Goal: Transaction & Acquisition: Purchase product/service

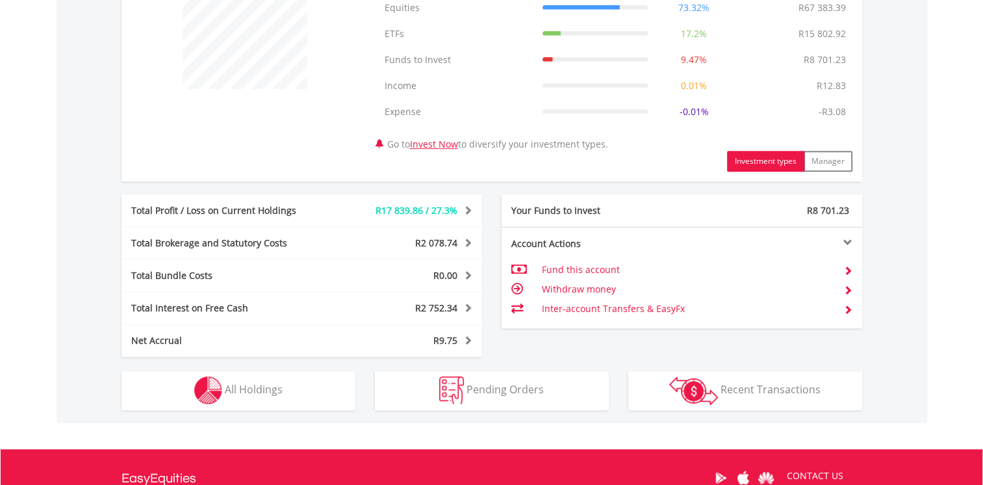
scroll to position [684, 0]
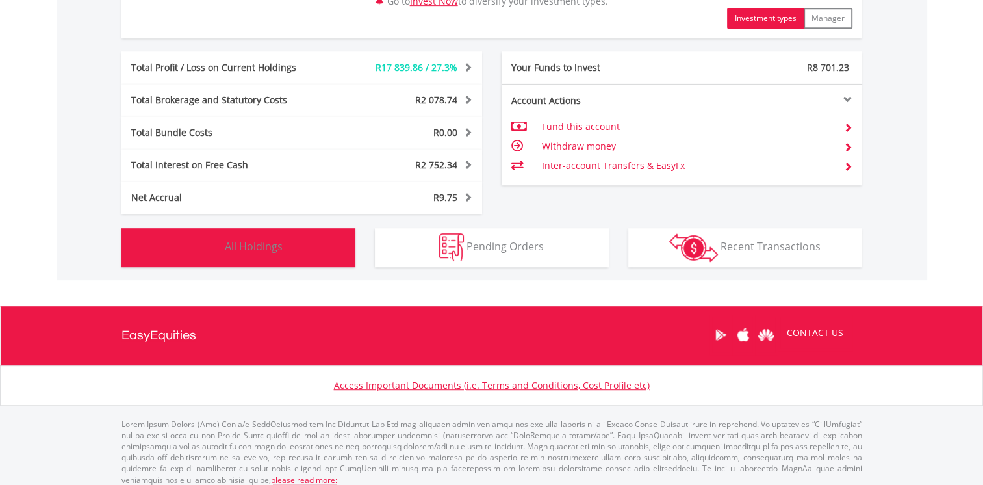
click at [248, 256] on button "Holdings All Holdings" at bounding box center [239, 247] width 234 height 39
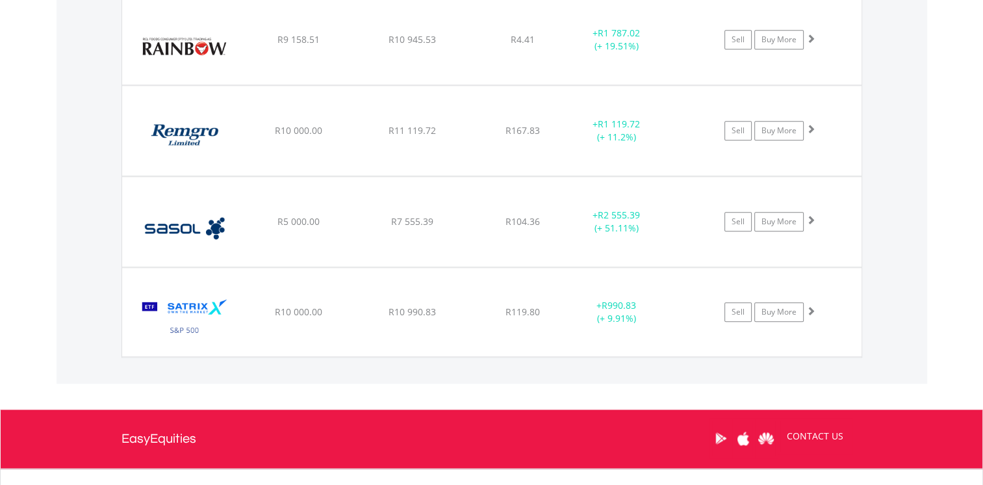
scroll to position [1443, 0]
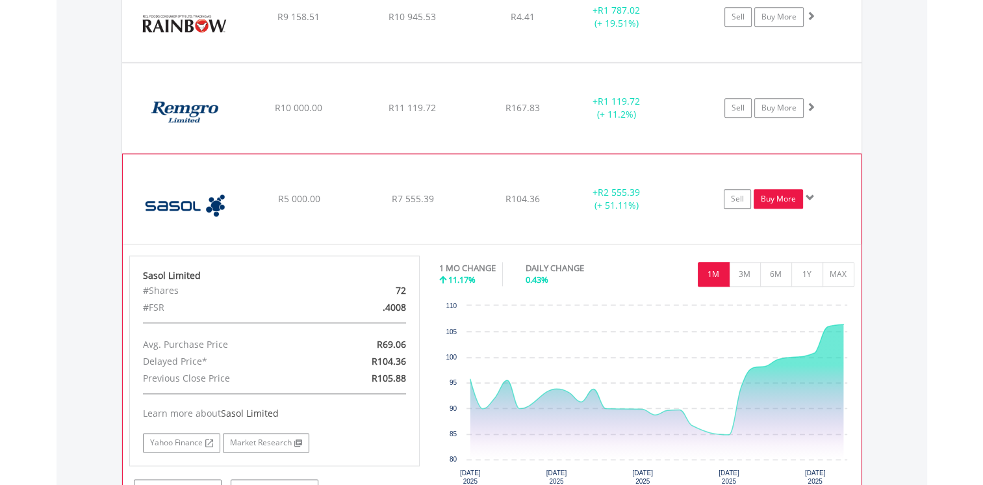
click at [774, 195] on link "Buy More" at bounding box center [778, 198] width 49 height 19
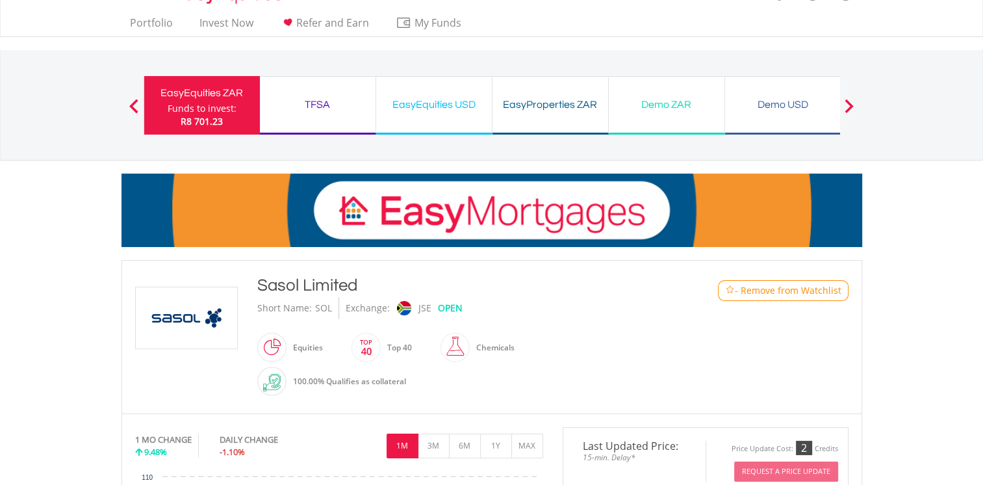
scroll to position [260, 0]
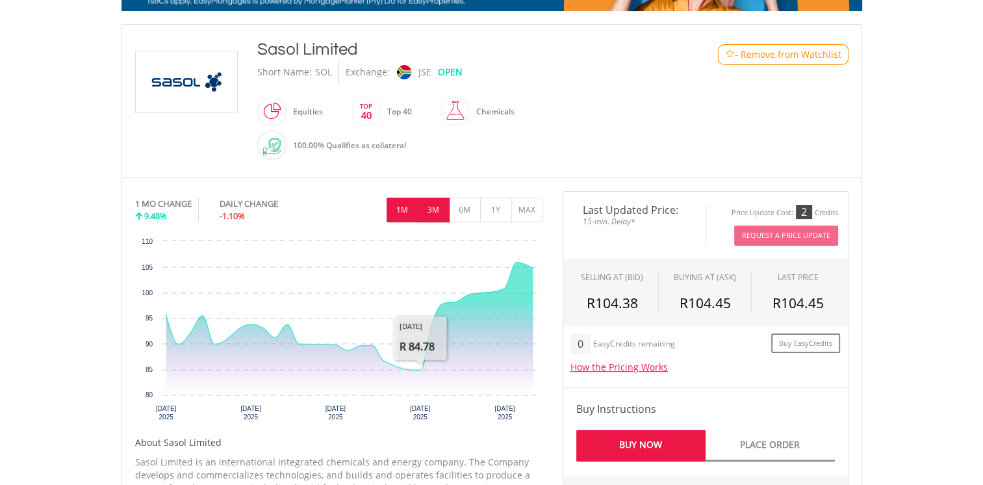
click at [434, 216] on button "3M" at bounding box center [434, 210] width 32 height 25
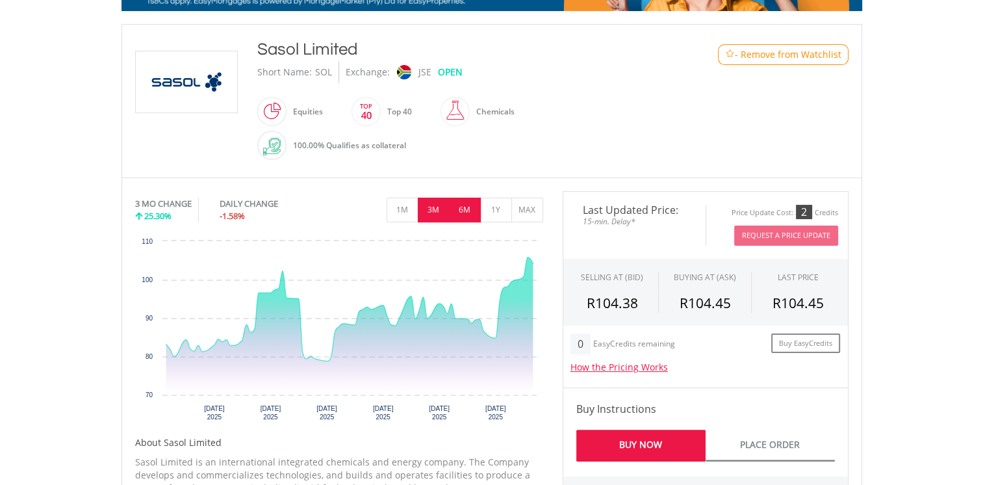
click at [473, 212] on button "6M" at bounding box center [465, 210] width 32 height 25
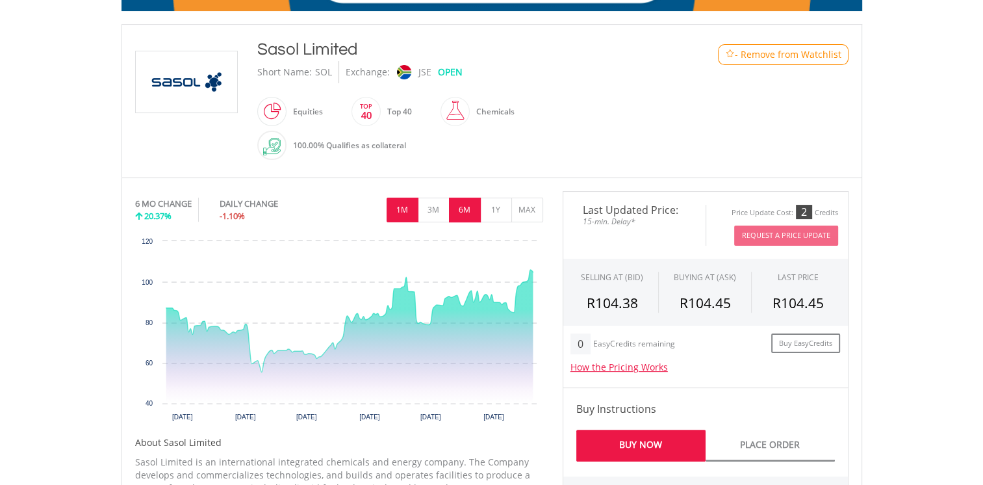
click at [404, 212] on button "1M" at bounding box center [403, 210] width 32 height 25
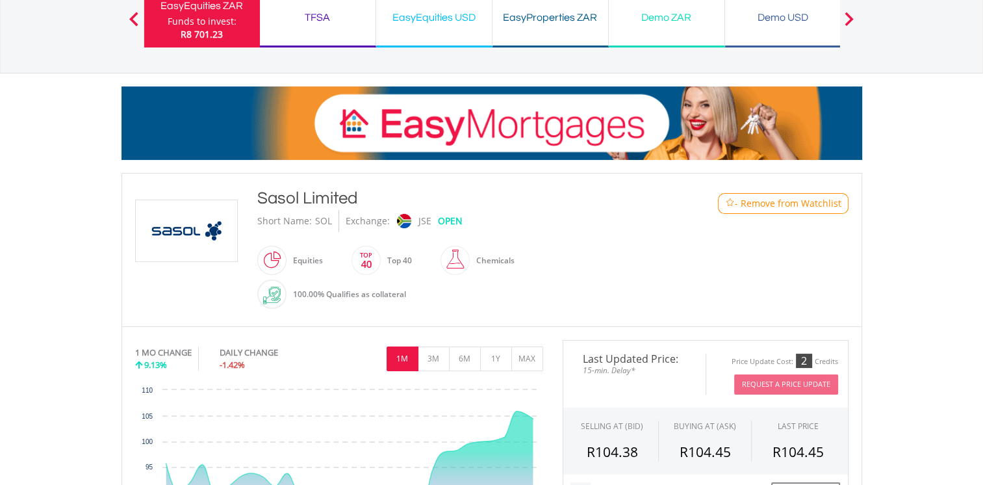
scroll to position [65, 0]
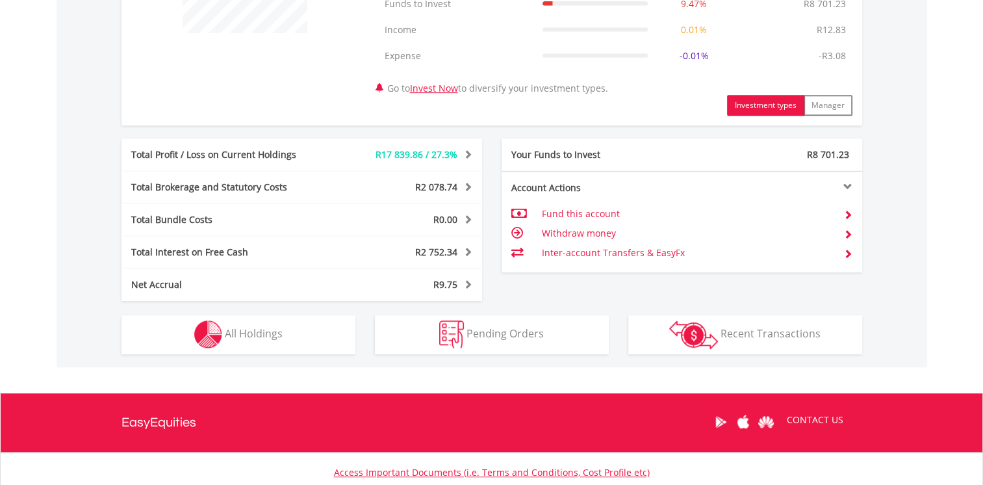
scroll to position [691, 0]
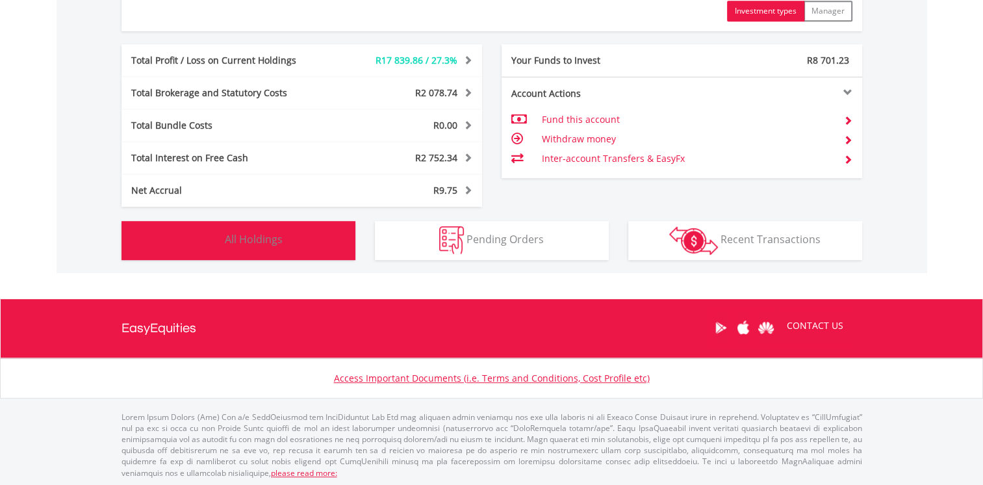
click at [287, 240] on button "Holdings All Holdings" at bounding box center [239, 240] width 234 height 39
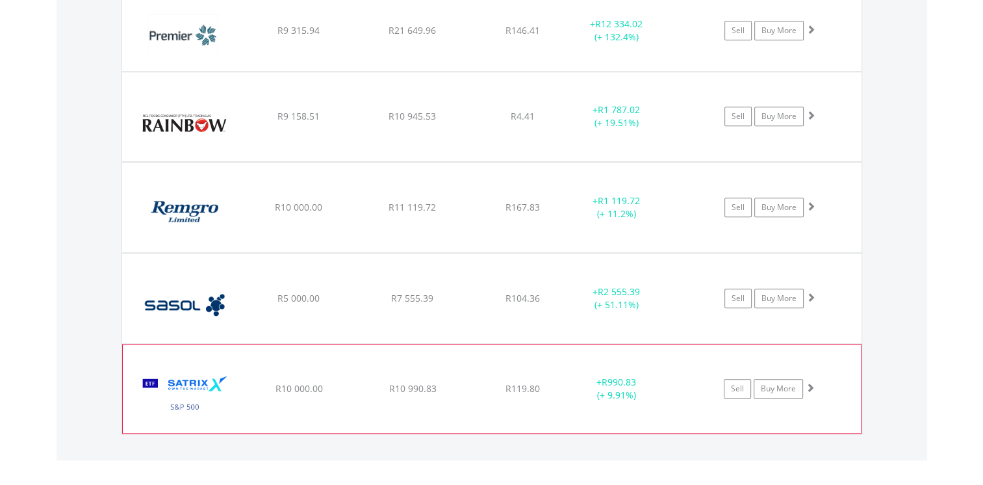
scroll to position [1313, 0]
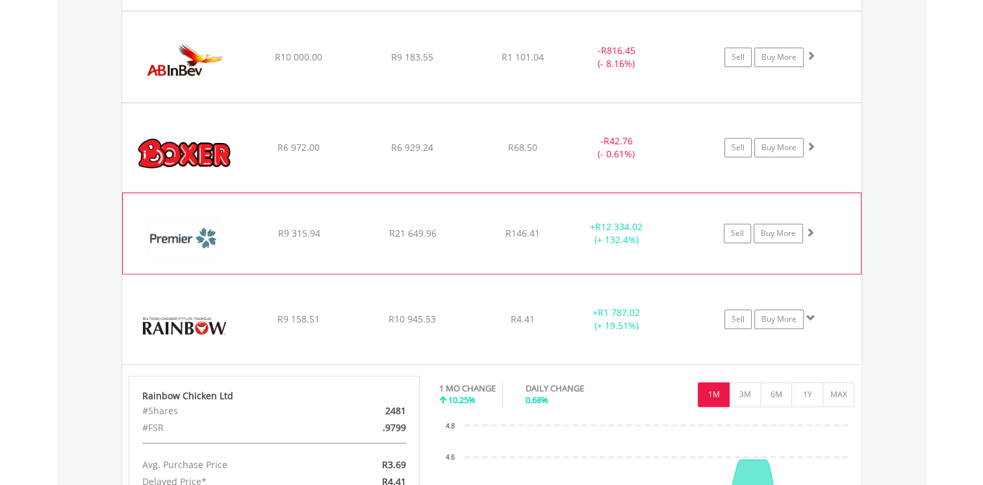
scroll to position [1118, 0]
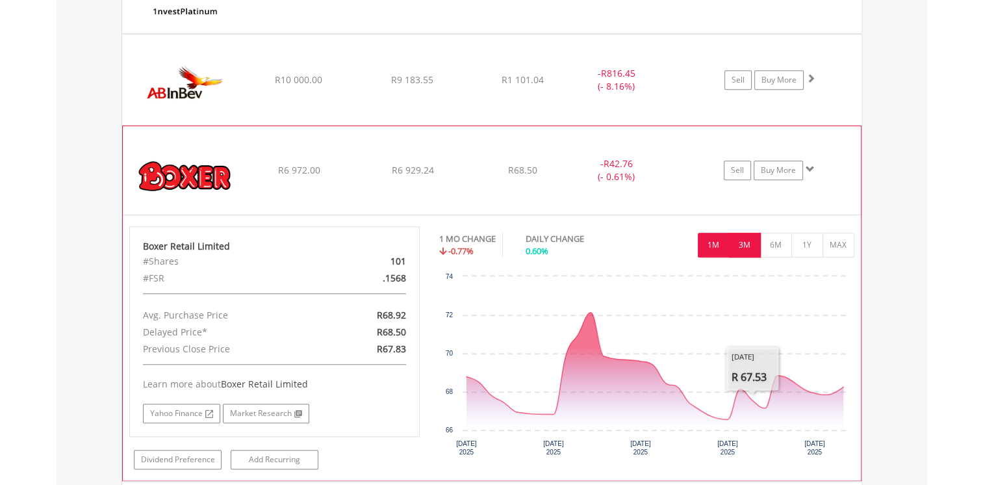
click at [749, 245] on button "3M" at bounding box center [745, 245] width 32 height 25
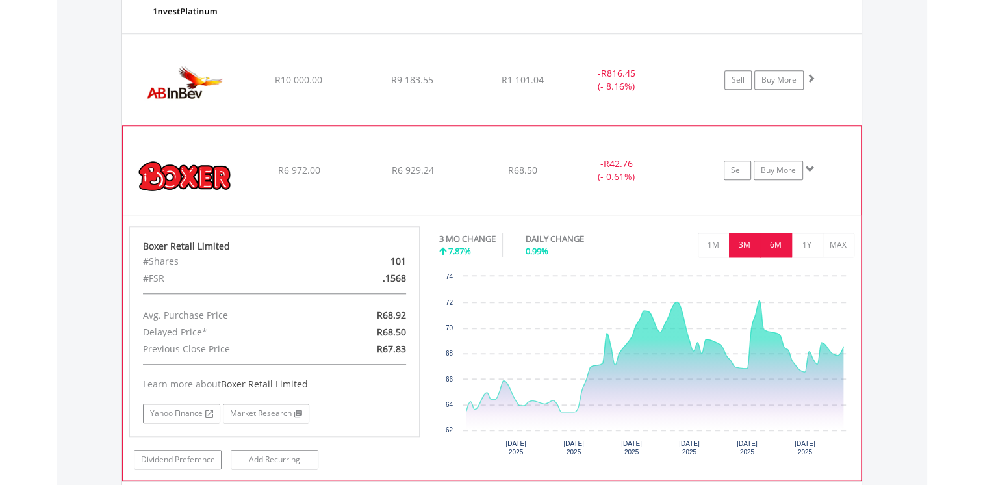
click at [785, 246] on button "6M" at bounding box center [776, 245] width 32 height 25
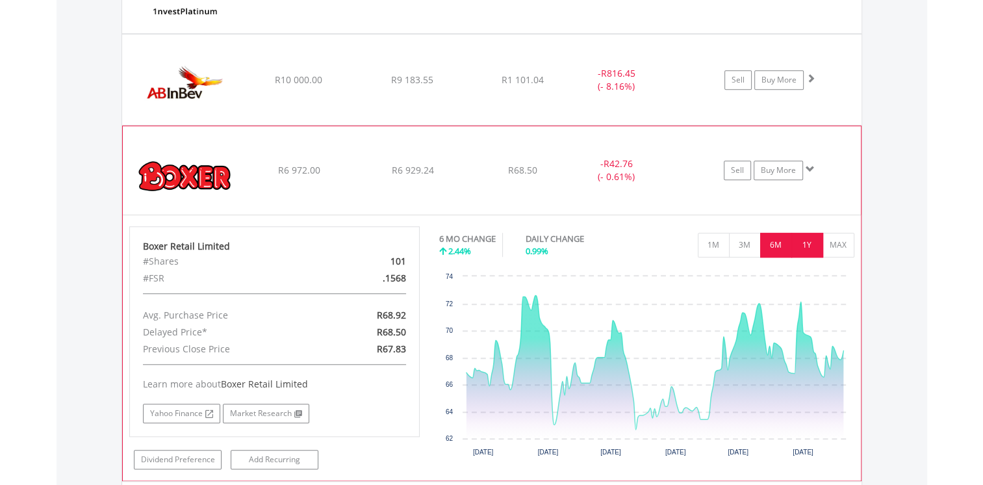
click at [808, 243] on button "1Y" at bounding box center [807, 245] width 32 height 25
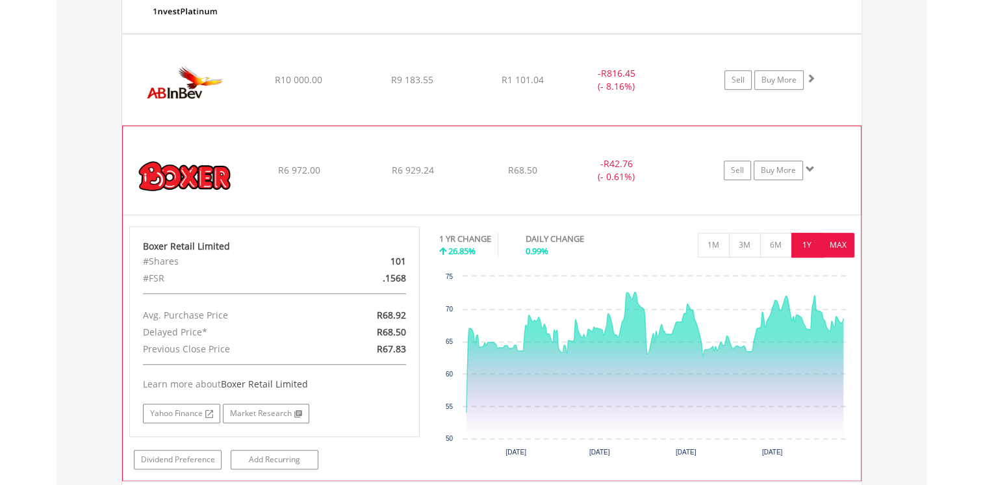
click at [834, 244] on button "MAX" at bounding box center [839, 245] width 32 height 25
click at [711, 252] on button "1M" at bounding box center [714, 245] width 32 height 25
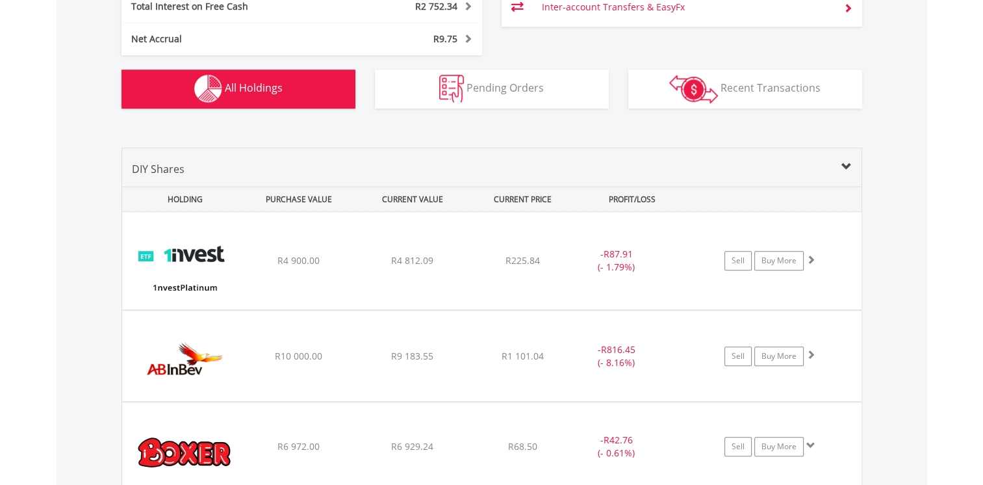
scroll to position [858, 0]
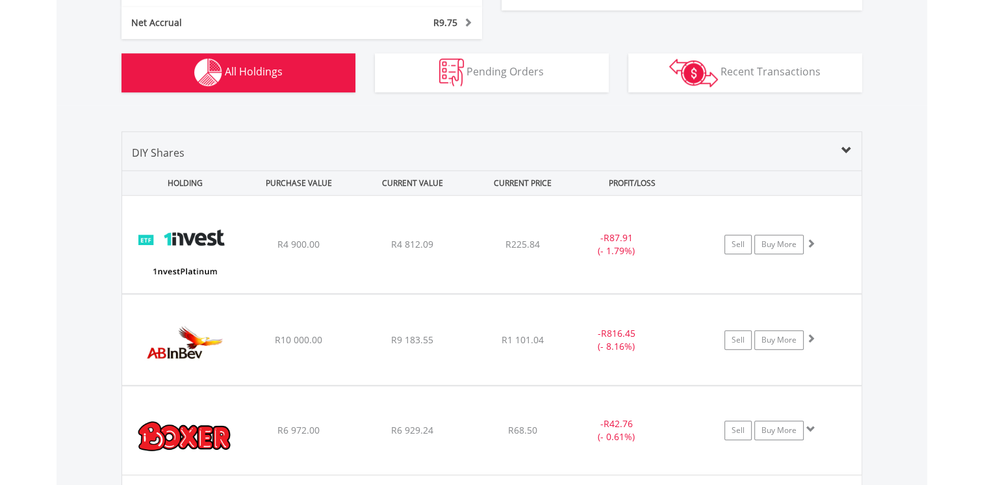
click at [402, 255] on div "﻿ 1nvestPlatinum ETF R4 900.00 R4 812.09 R225.84 - R87.91 (- 1.79%) Sell Buy Mo…" at bounding box center [491, 244] width 739 height 97
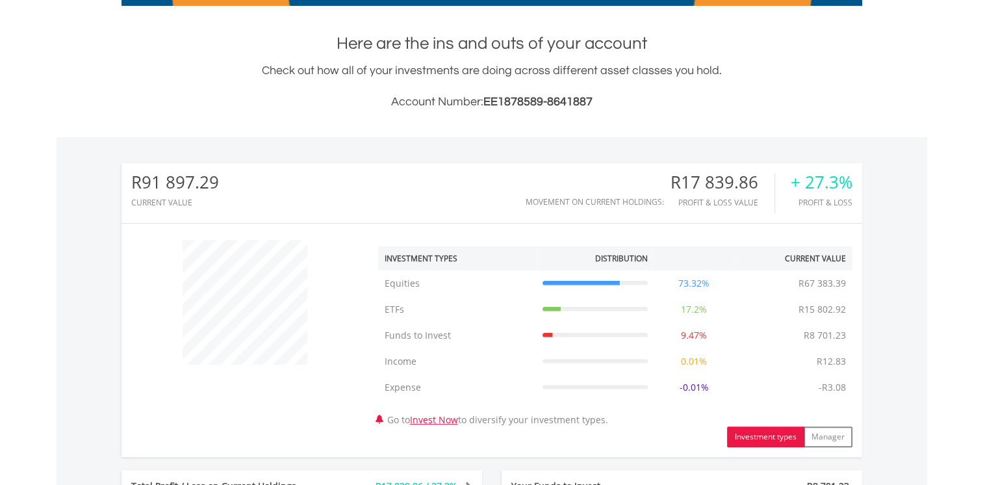
scroll to position [0, 0]
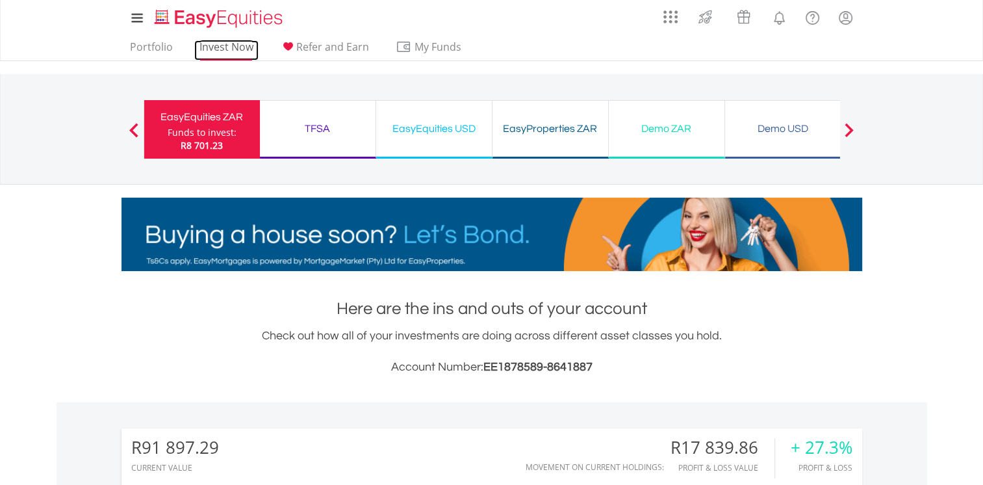
click at [237, 49] on link "Invest Now" at bounding box center [226, 50] width 64 height 20
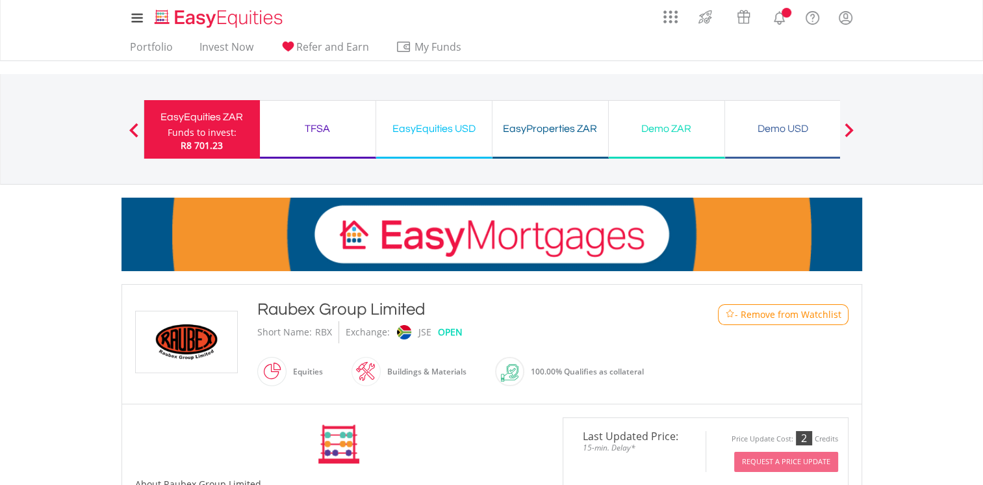
scroll to position [325, 0]
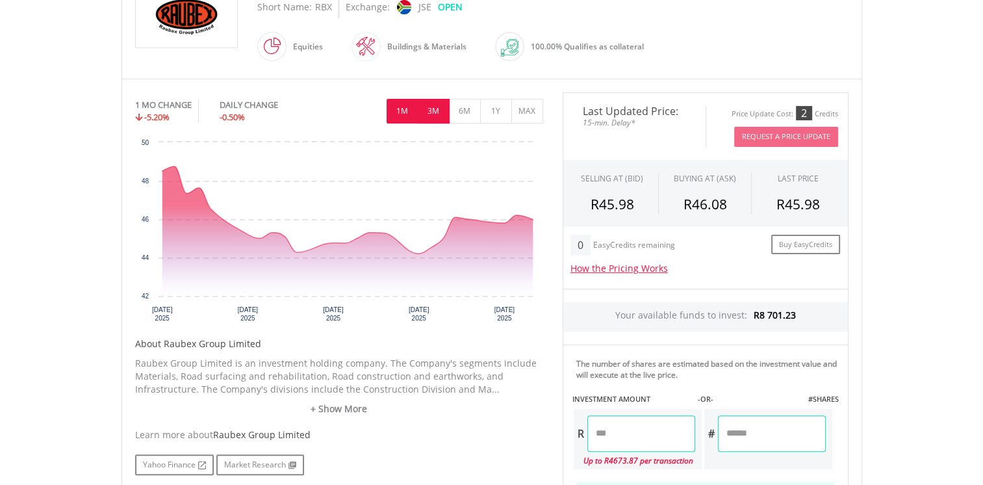
click at [435, 110] on button "3M" at bounding box center [434, 111] width 32 height 25
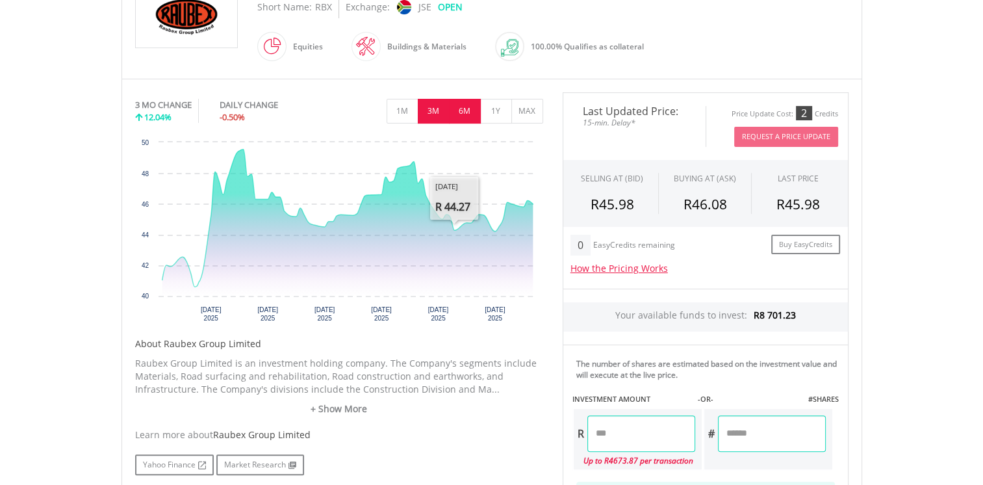
click at [466, 114] on button "6M" at bounding box center [465, 111] width 32 height 25
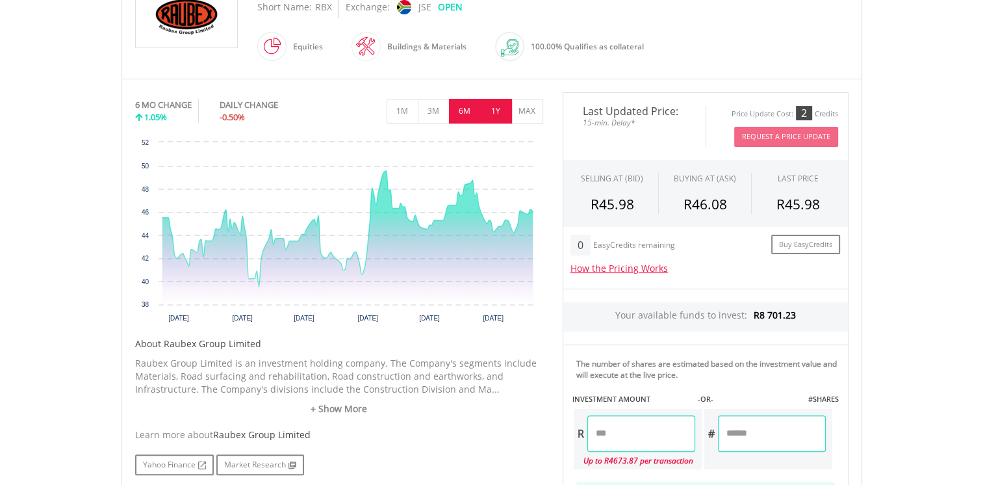
click at [491, 119] on button "1Y" at bounding box center [496, 111] width 32 height 25
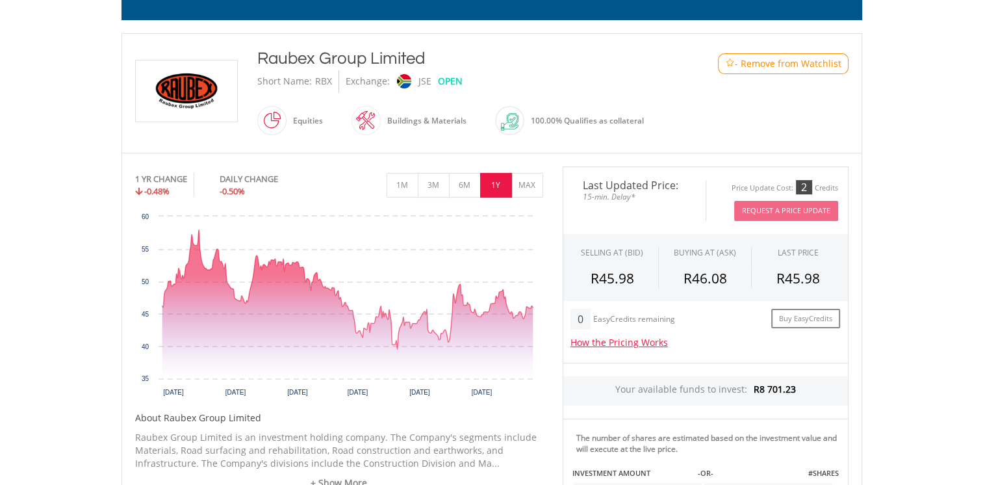
scroll to position [195, 0]
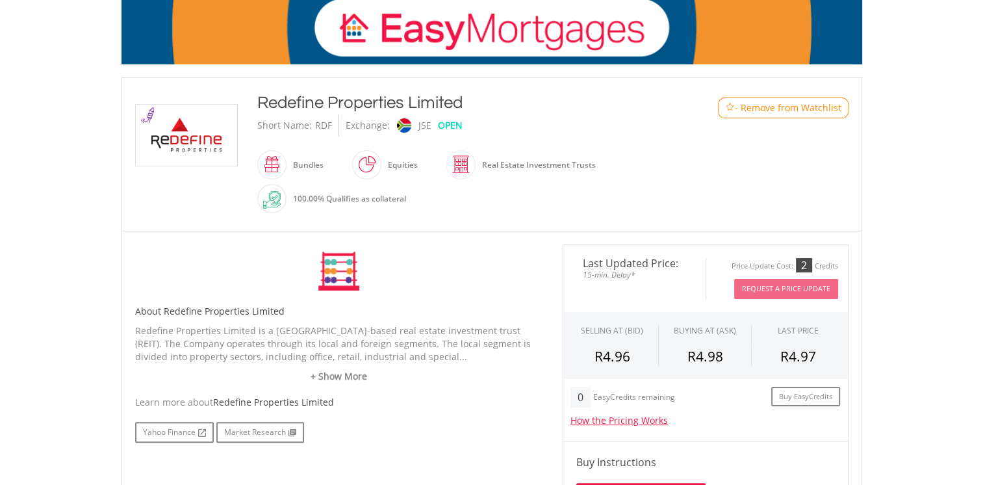
scroll to position [325, 0]
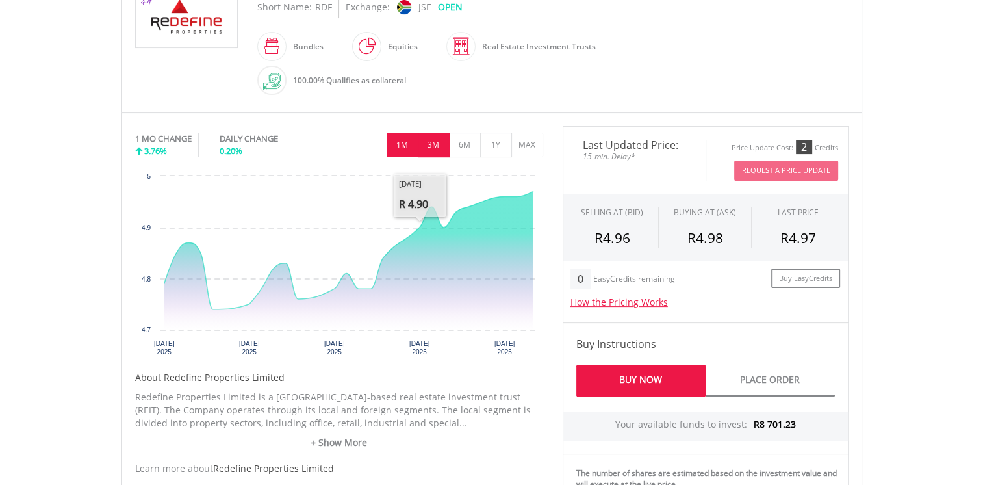
click at [436, 151] on button "3M" at bounding box center [434, 145] width 32 height 25
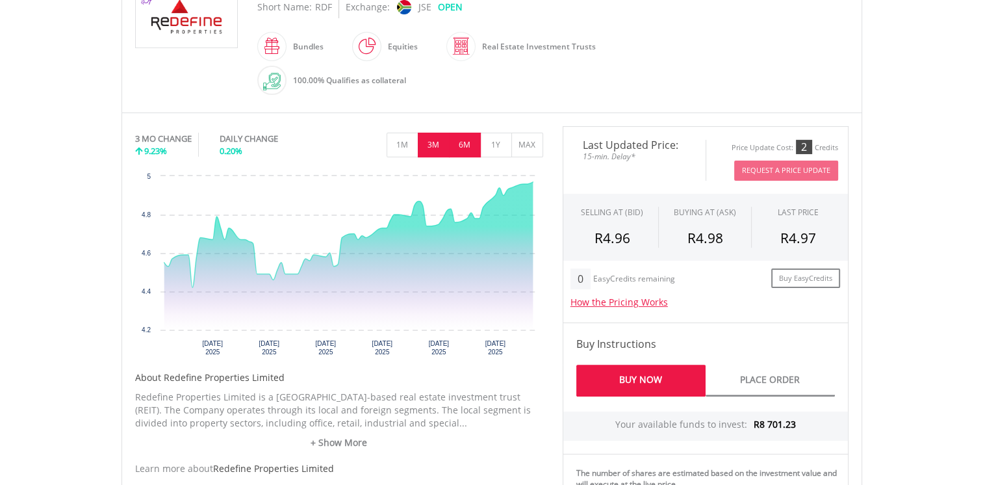
click at [468, 147] on button "6M" at bounding box center [465, 145] width 32 height 25
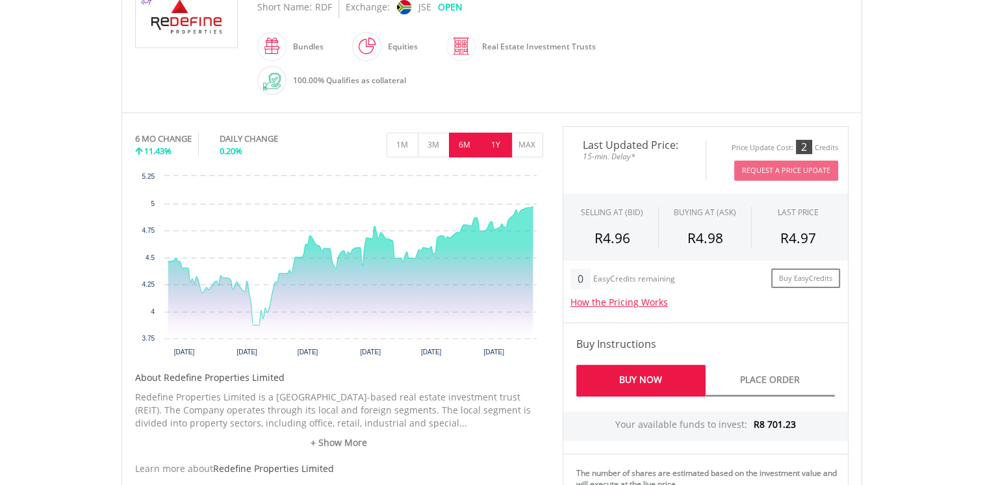
click at [497, 144] on button "1Y" at bounding box center [496, 145] width 32 height 25
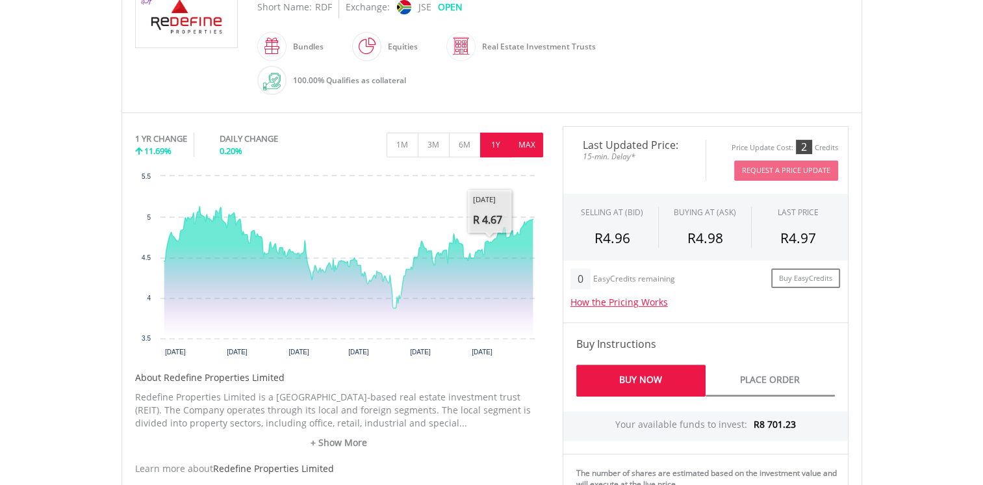
click at [540, 144] on button "MAX" at bounding box center [527, 145] width 32 height 25
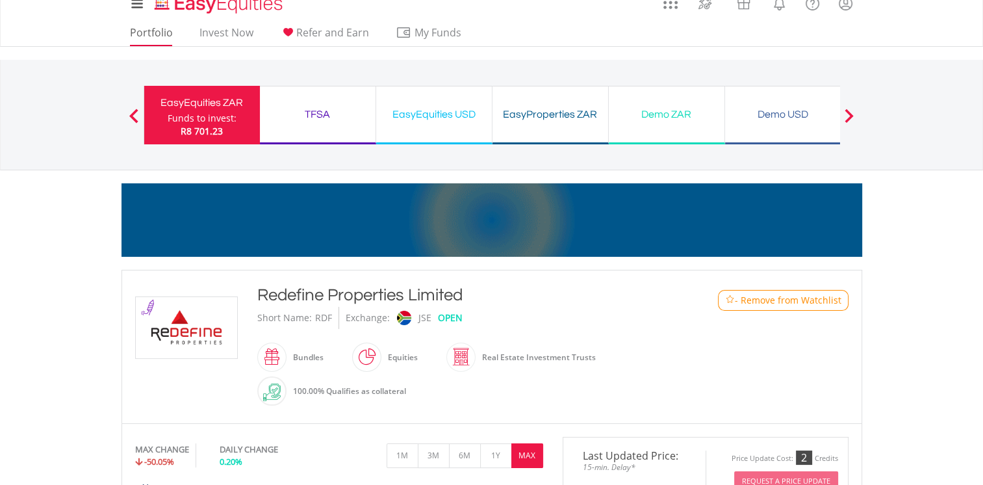
scroll to position [0, 0]
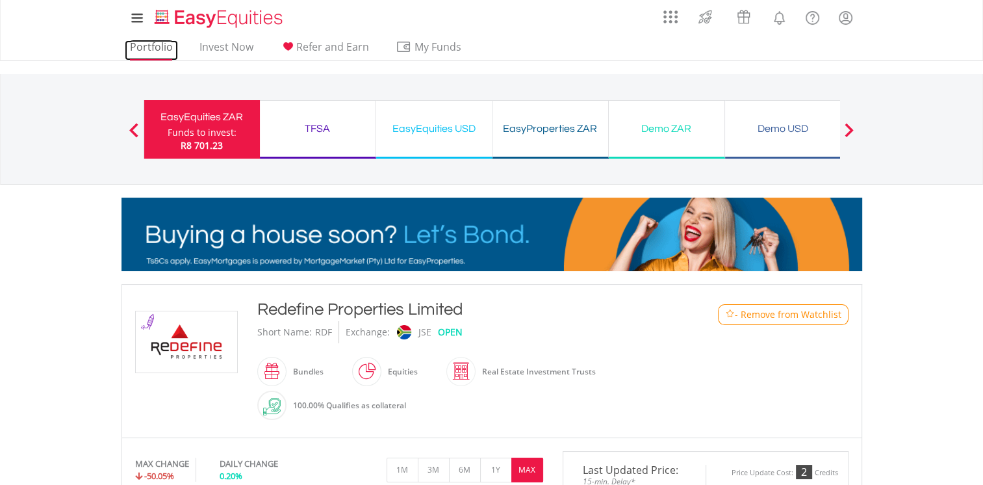
click at [156, 50] on link "Portfolio" at bounding box center [151, 50] width 53 height 20
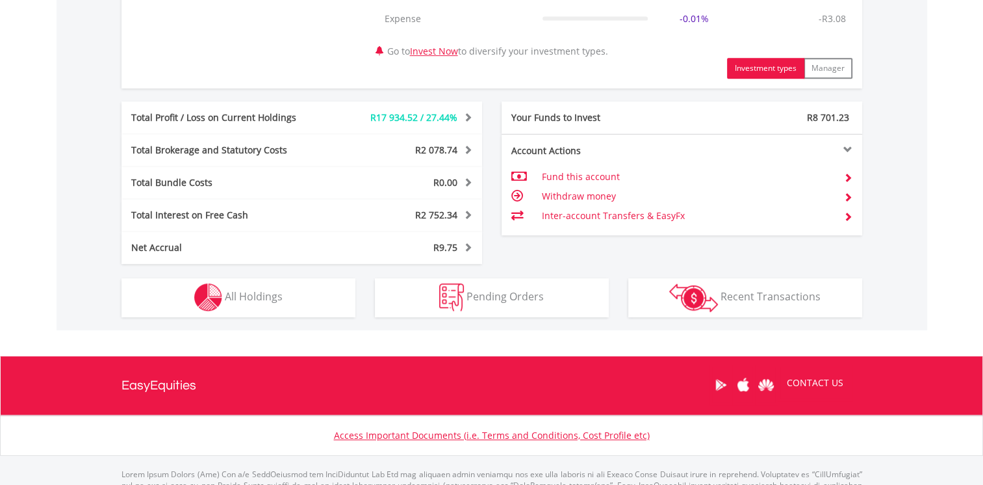
scroll to position [650, 0]
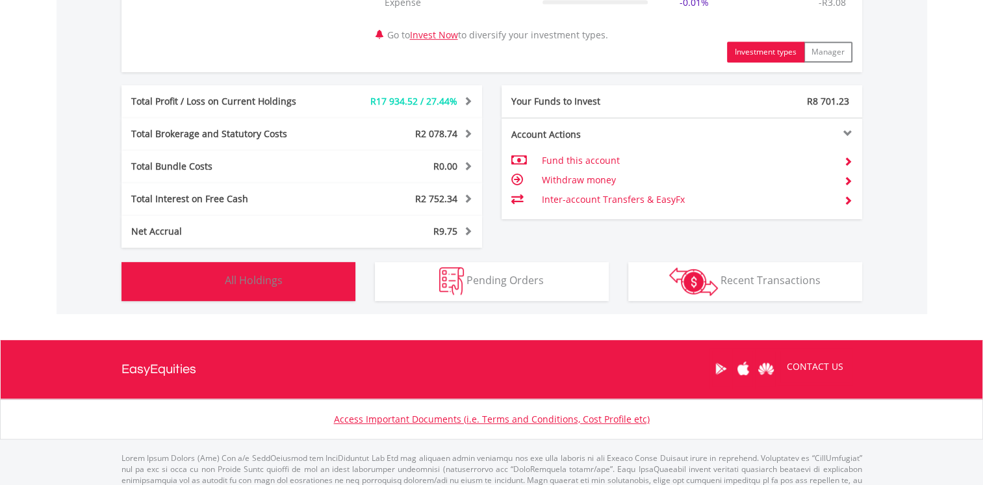
click at [238, 295] on button "Holdings All Holdings" at bounding box center [239, 281] width 234 height 39
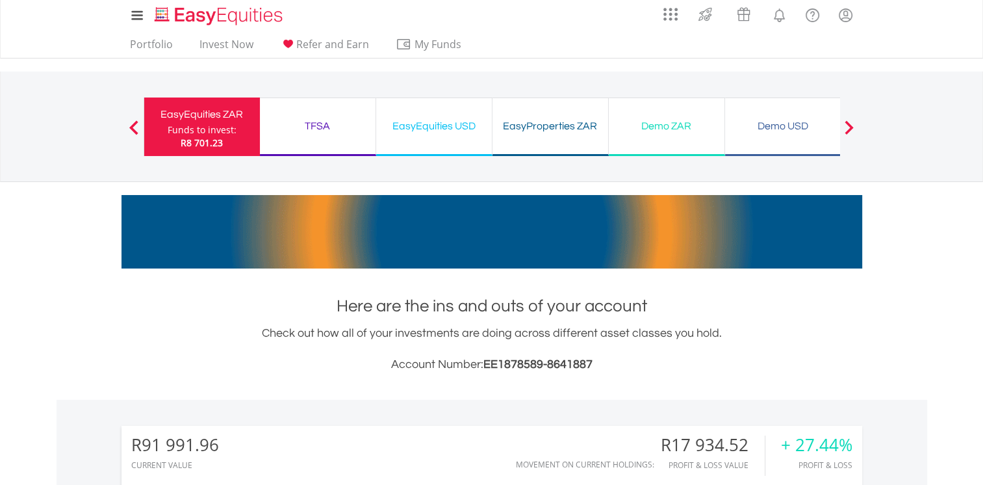
scroll to position [0, 0]
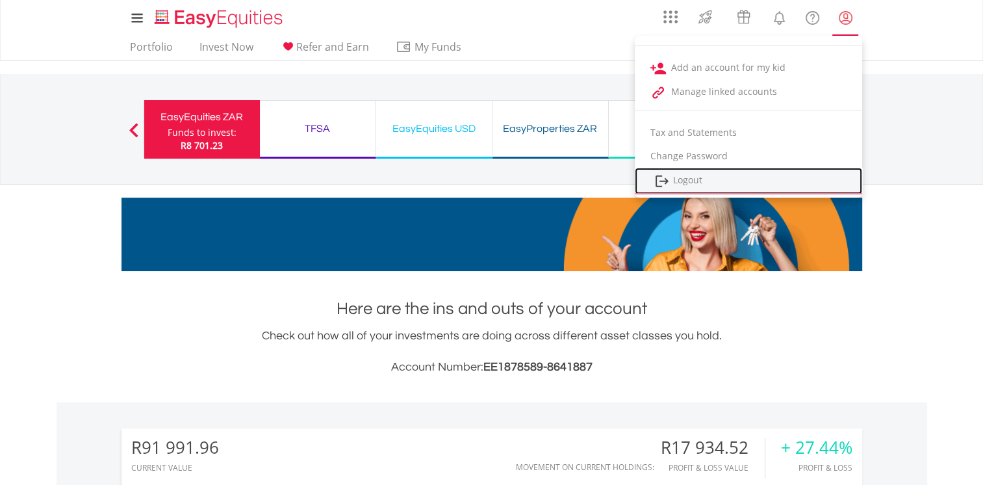
click at [693, 183] on link "Logout" at bounding box center [748, 181] width 227 height 27
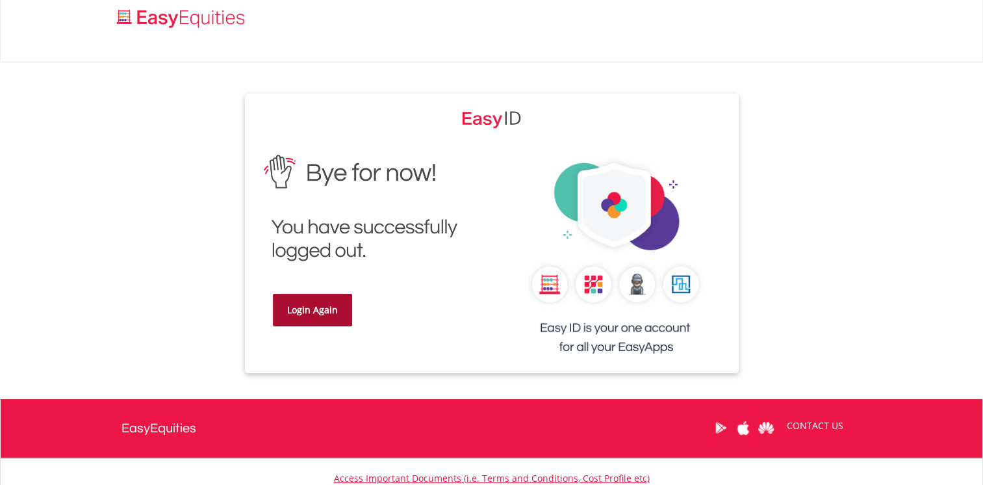
click at [314, 307] on link "Login Again" at bounding box center [312, 310] width 79 height 32
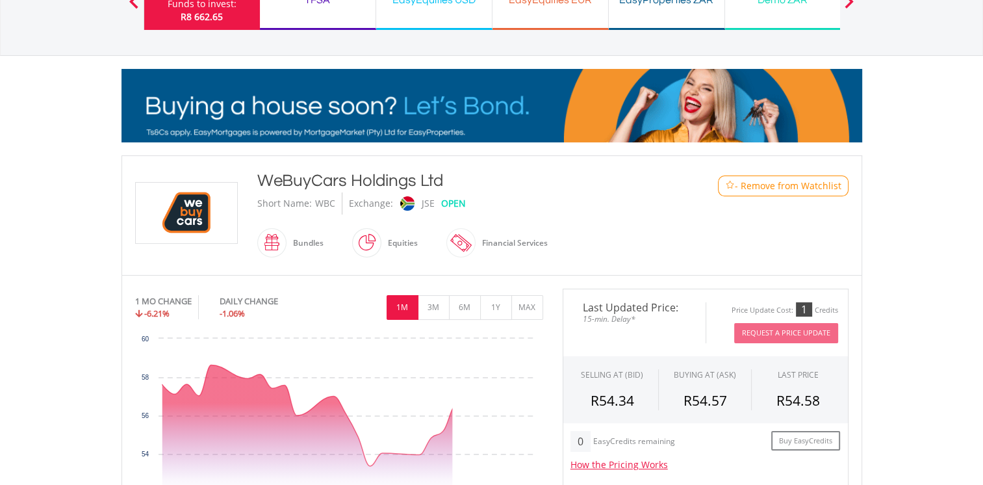
scroll to position [195, 0]
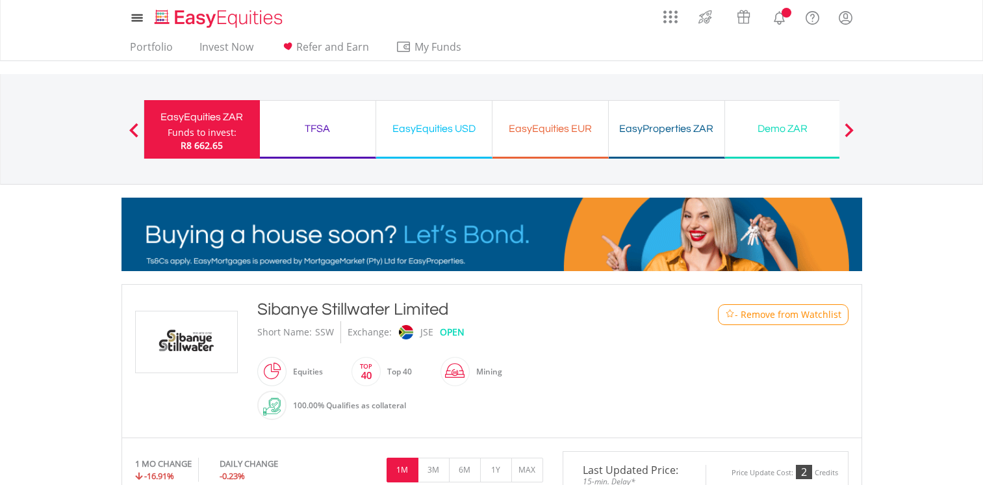
scroll to position [260, 0]
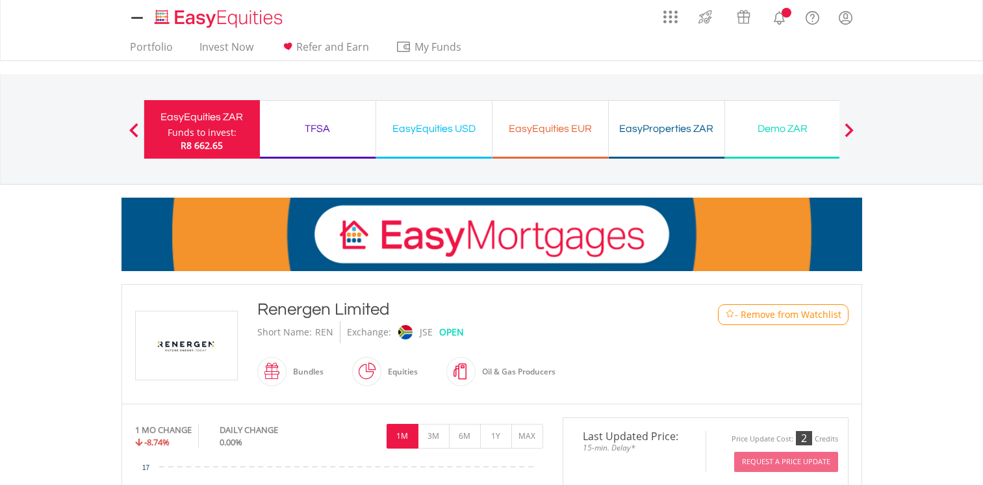
scroll to position [325, 0]
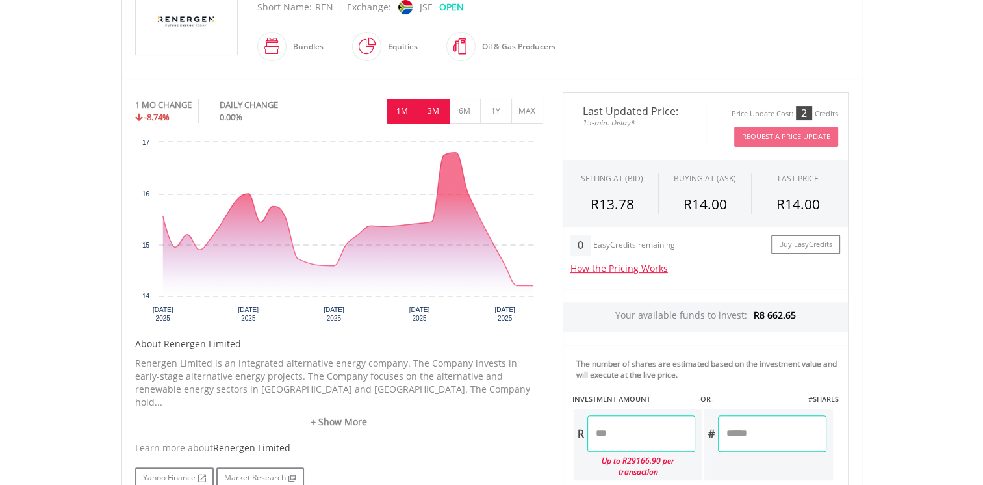
click at [436, 110] on button "3M" at bounding box center [434, 111] width 32 height 25
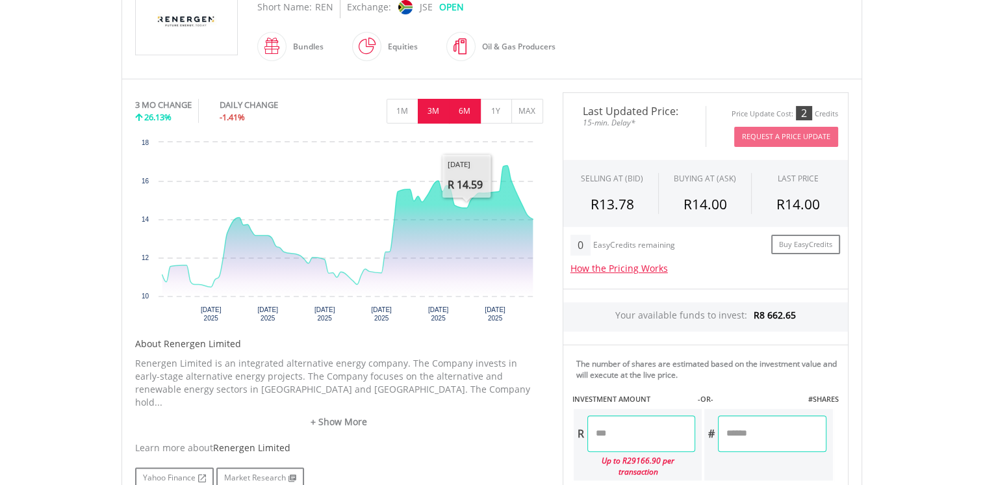
click at [461, 113] on button "6M" at bounding box center [465, 111] width 32 height 25
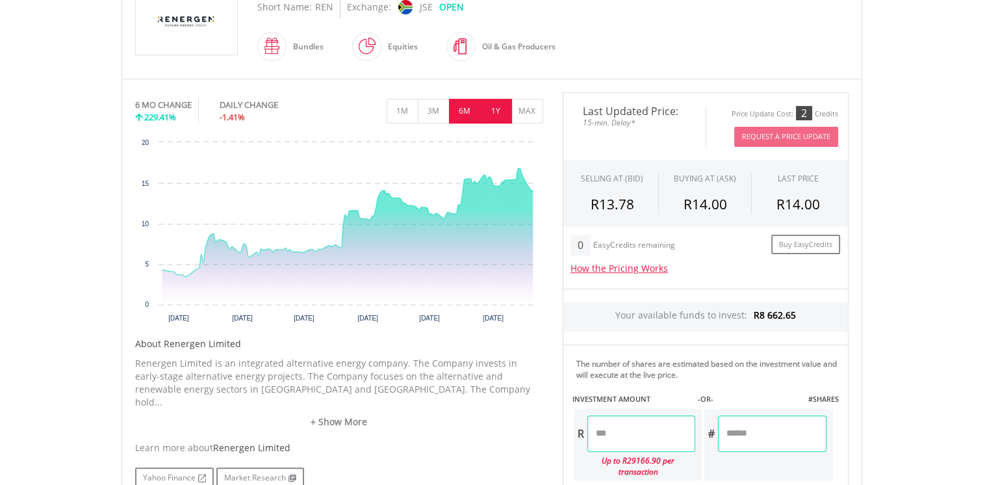
click at [494, 112] on button "1Y" at bounding box center [496, 111] width 32 height 25
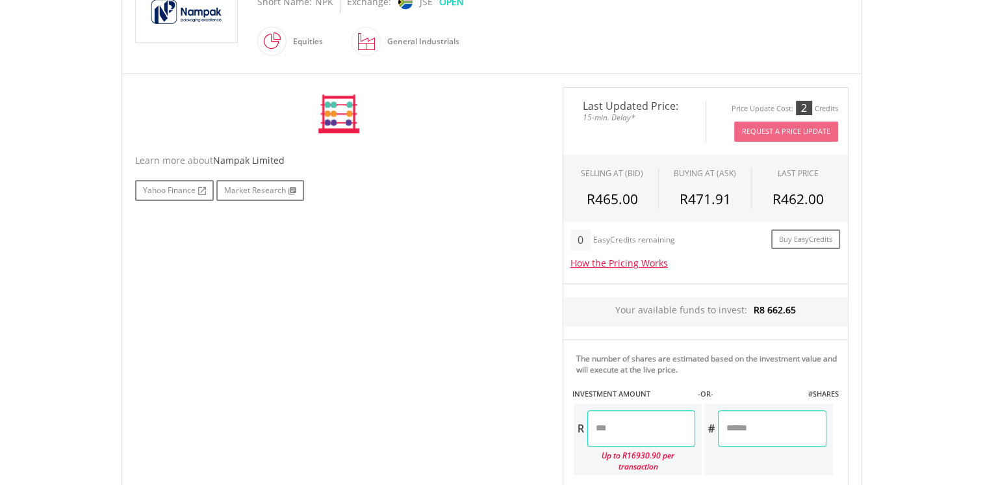
scroll to position [260, 0]
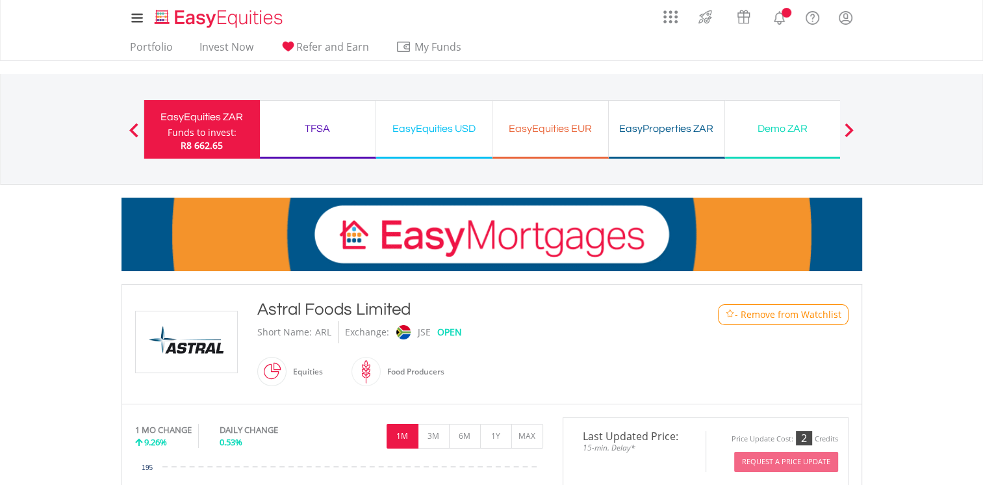
scroll to position [390, 0]
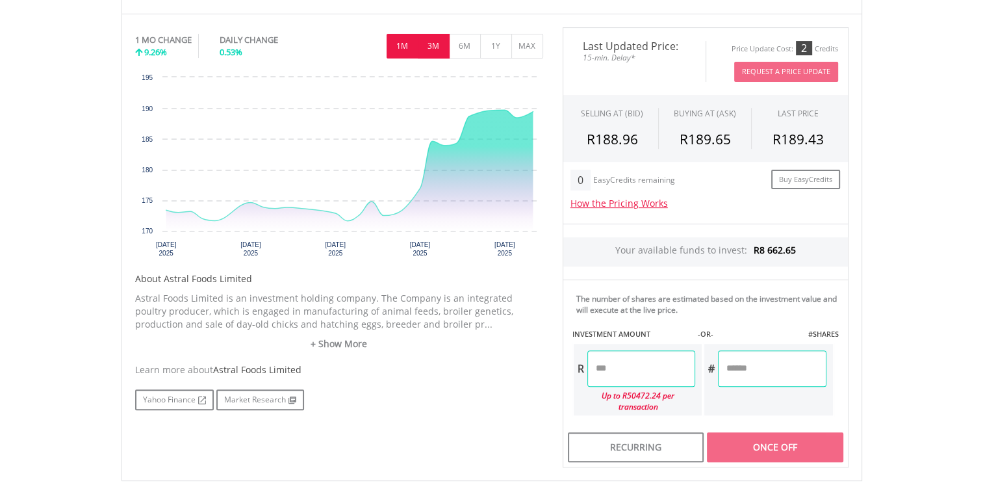
click at [433, 41] on button "3M" at bounding box center [434, 46] width 32 height 25
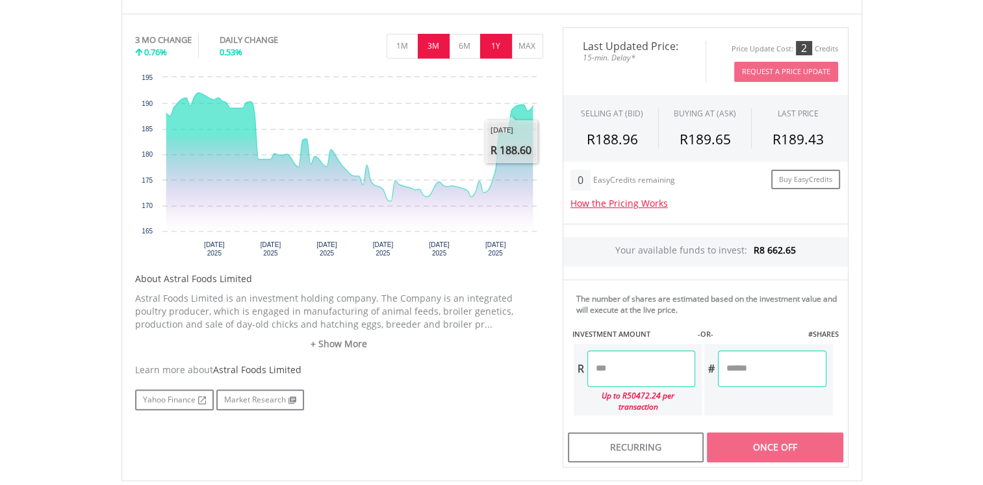
click at [488, 48] on button "1Y" at bounding box center [496, 46] width 32 height 25
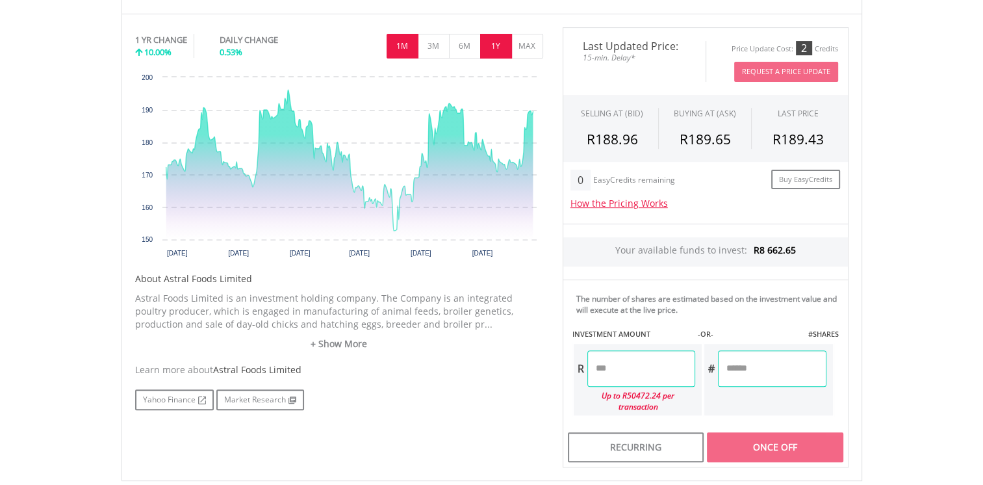
click at [407, 50] on button "1M" at bounding box center [403, 46] width 32 height 25
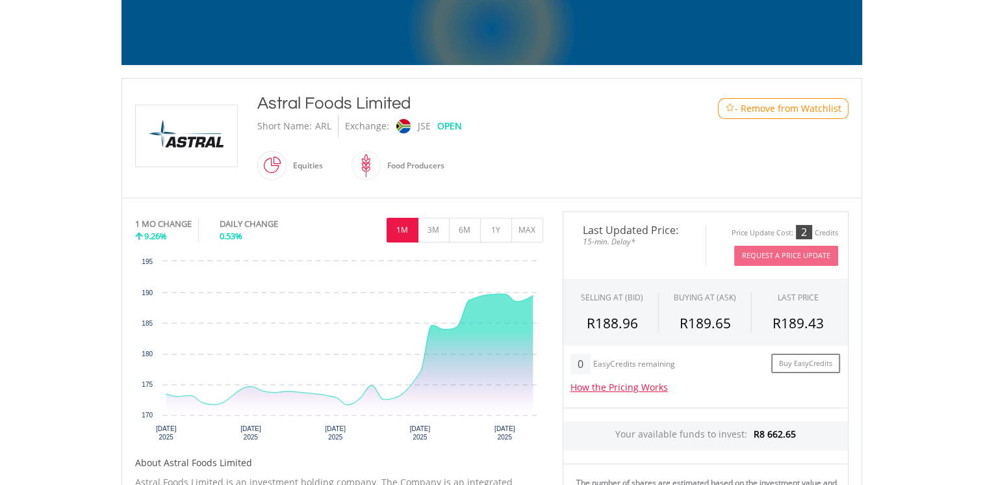
scroll to position [195, 0]
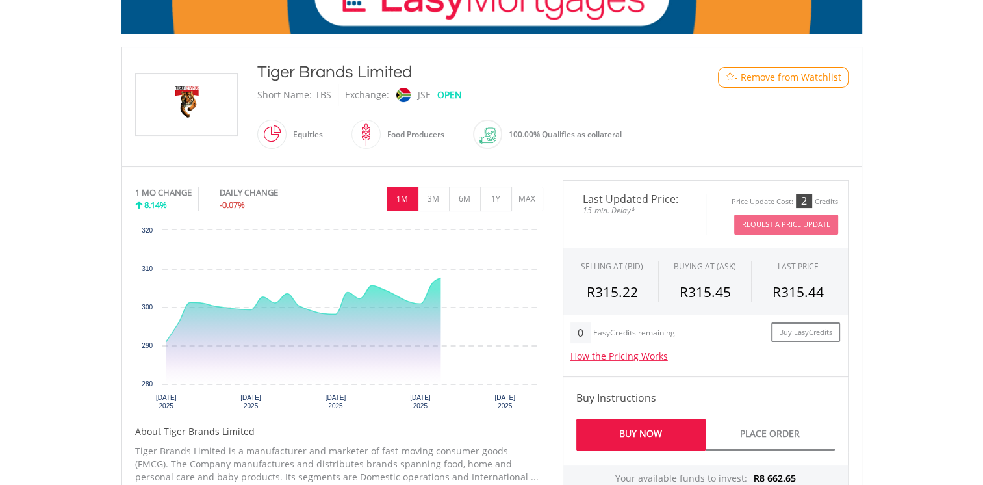
scroll to position [260, 0]
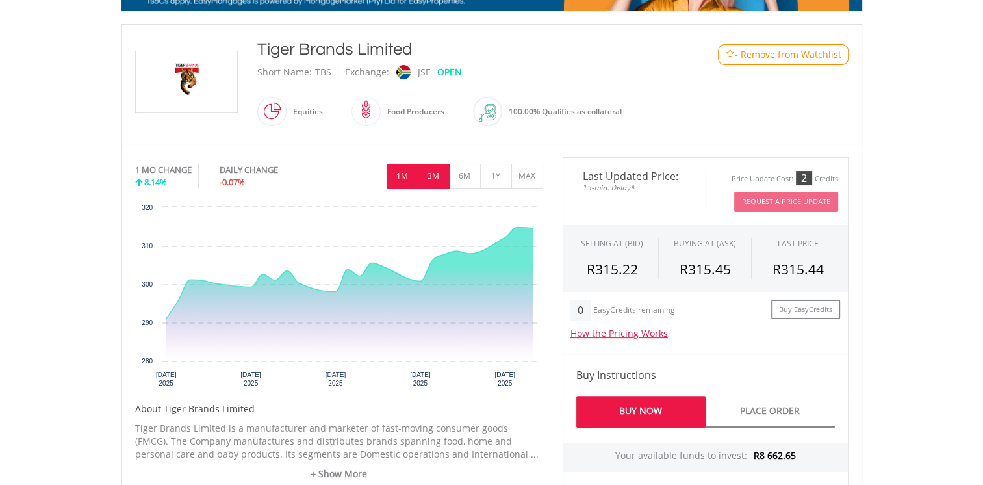
click at [435, 175] on button "3M" at bounding box center [434, 176] width 32 height 25
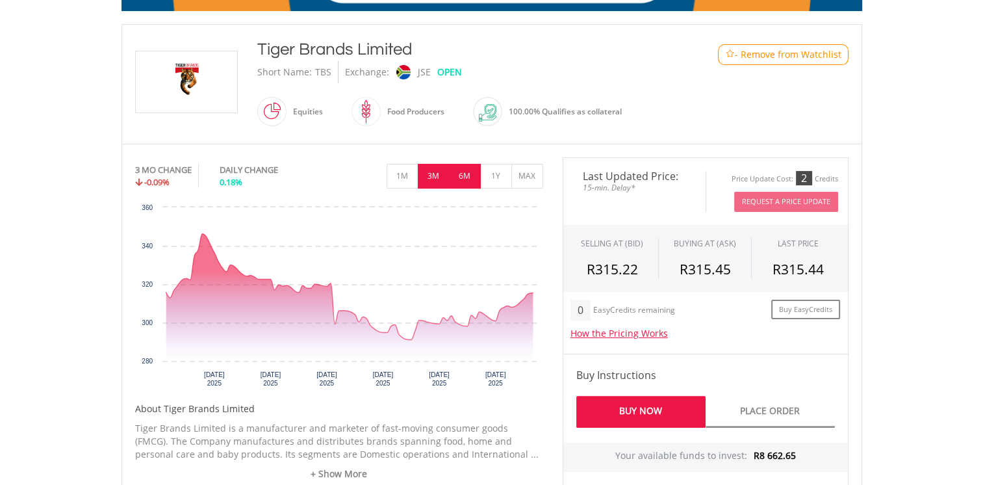
click at [468, 177] on button "6M" at bounding box center [465, 176] width 32 height 25
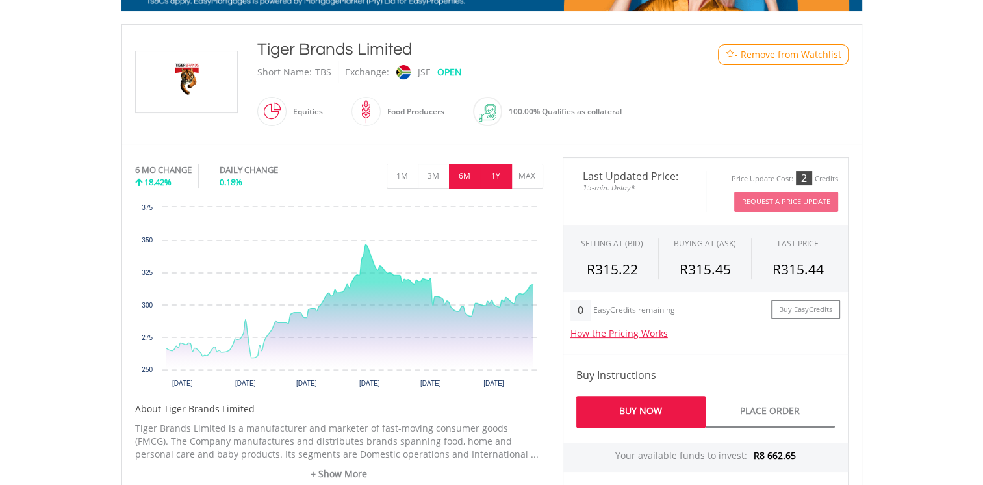
click at [496, 178] on button "1Y" at bounding box center [496, 176] width 32 height 25
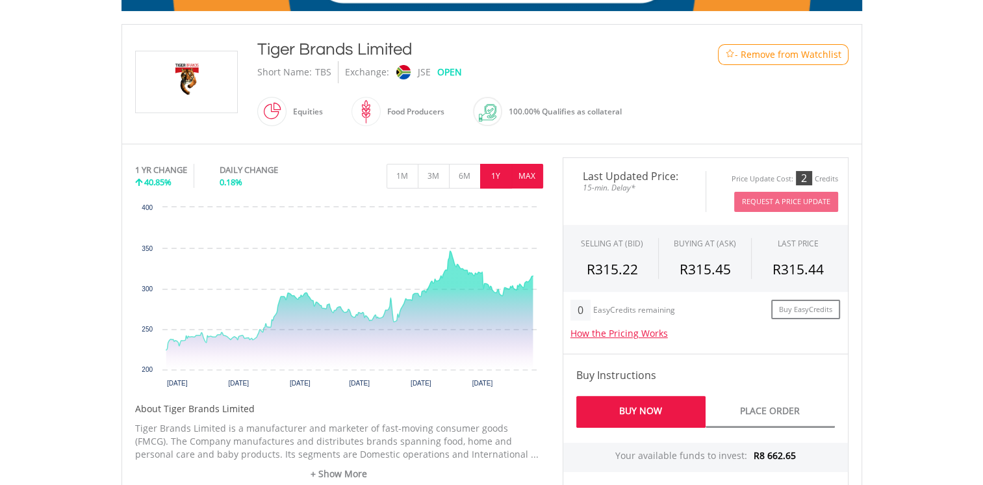
click at [522, 175] on button "MAX" at bounding box center [527, 176] width 32 height 25
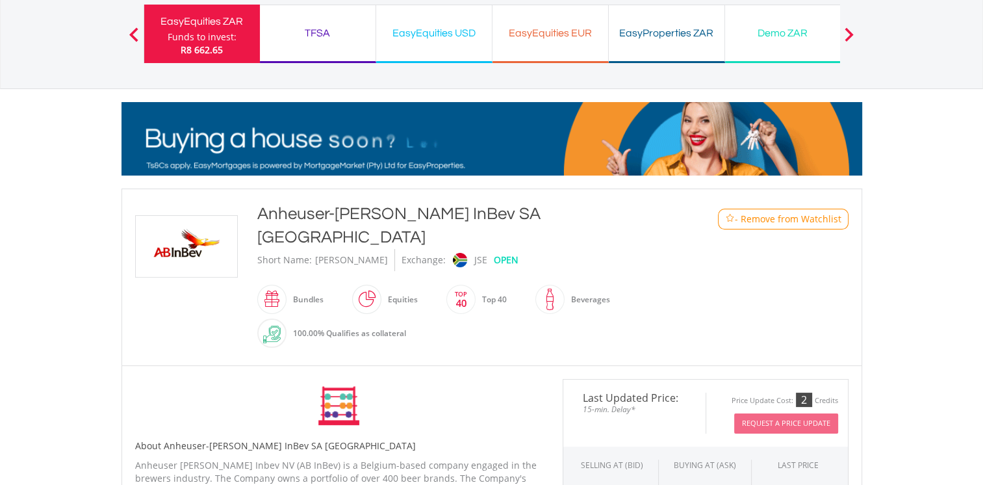
scroll to position [260, 0]
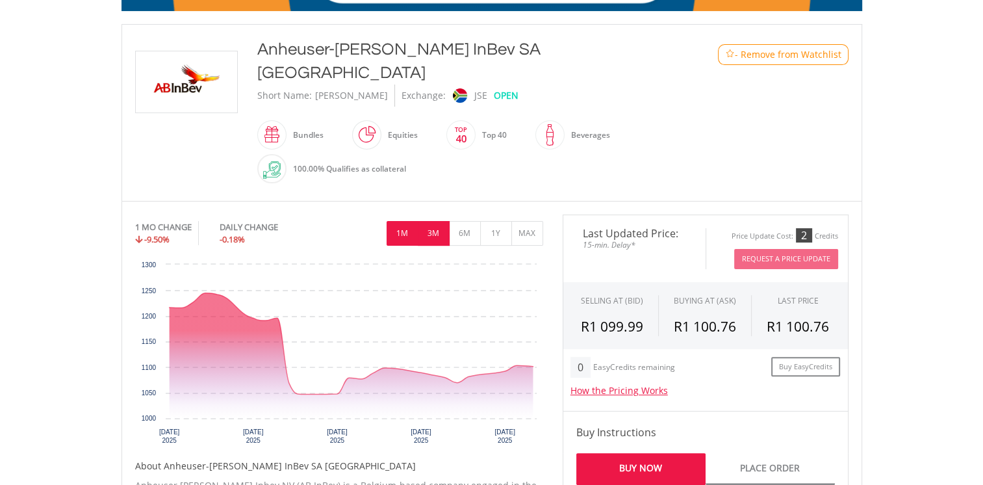
click at [437, 221] on button "3M" at bounding box center [434, 233] width 32 height 25
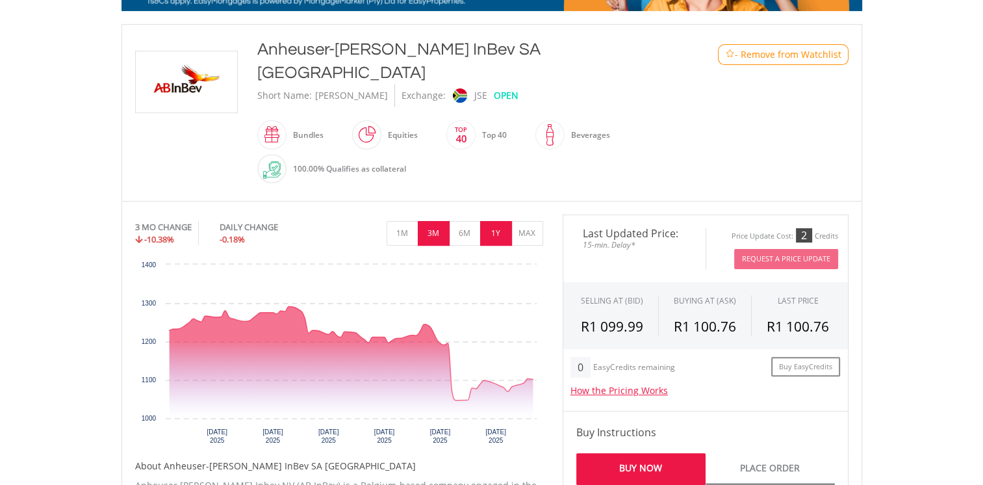
click at [493, 221] on button "1Y" at bounding box center [496, 233] width 32 height 25
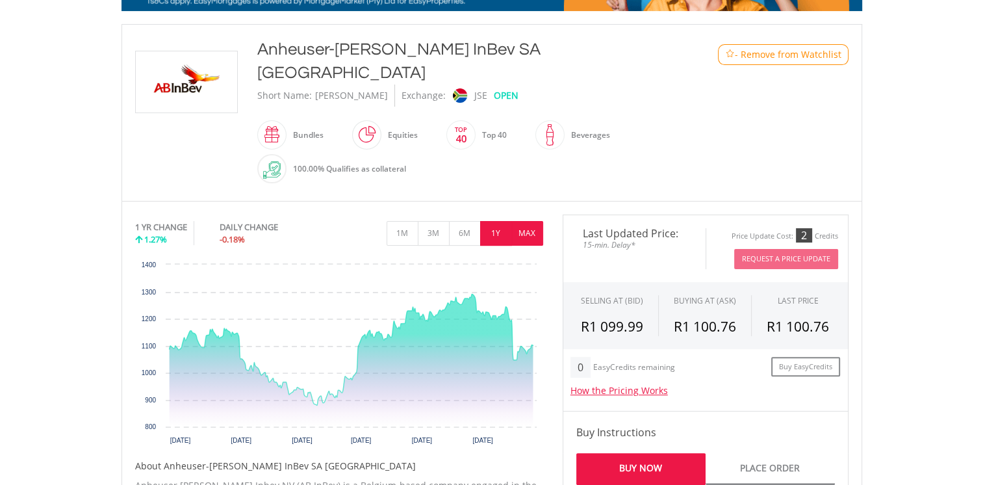
click at [528, 221] on button "MAX" at bounding box center [527, 233] width 32 height 25
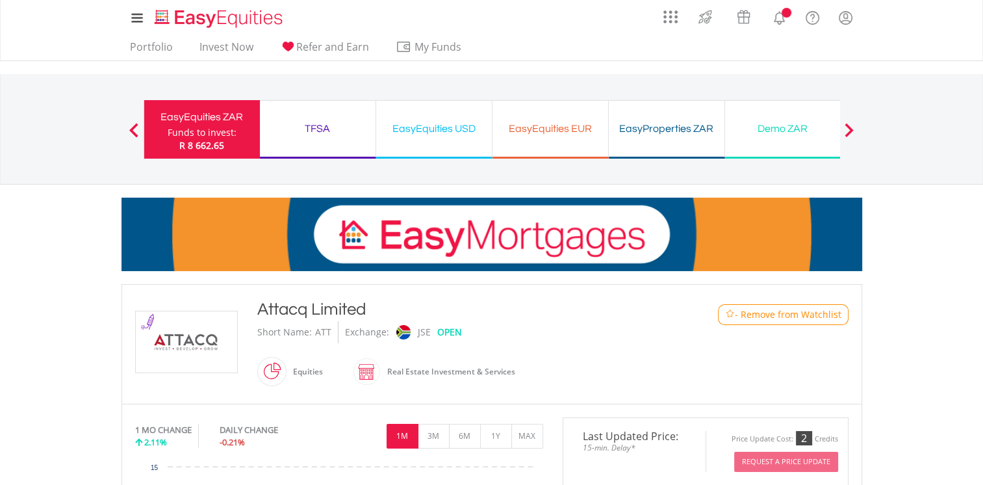
scroll to position [390, 0]
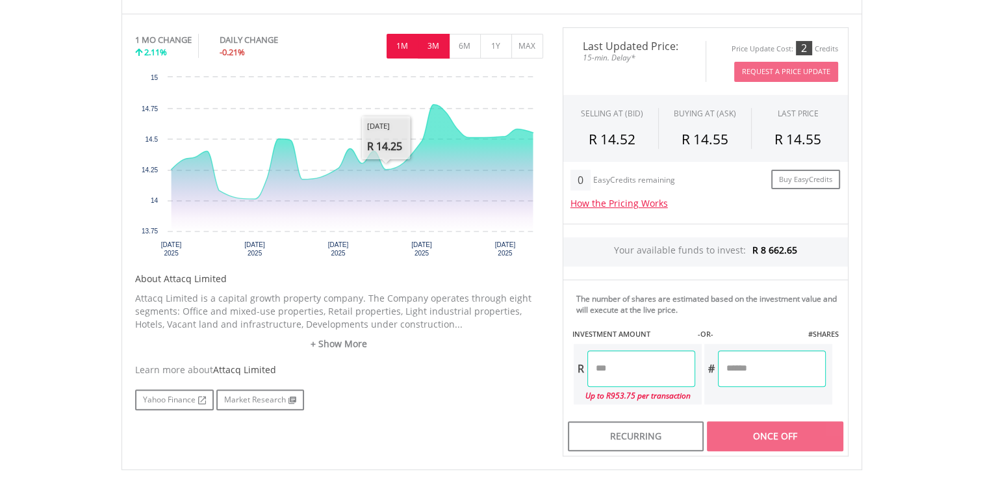
click at [435, 45] on button "3M" at bounding box center [434, 46] width 32 height 25
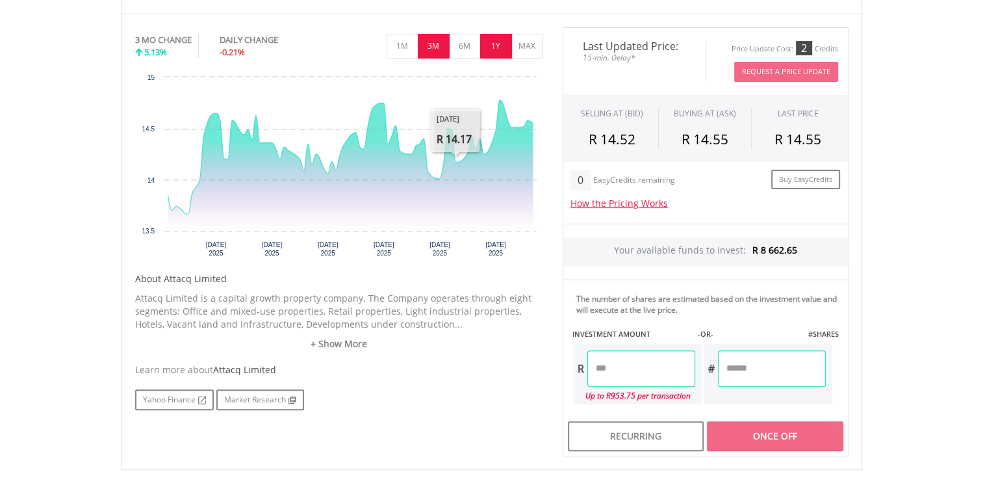
click at [487, 45] on button "1Y" at bounding box center [496, 46] width 32 height 25
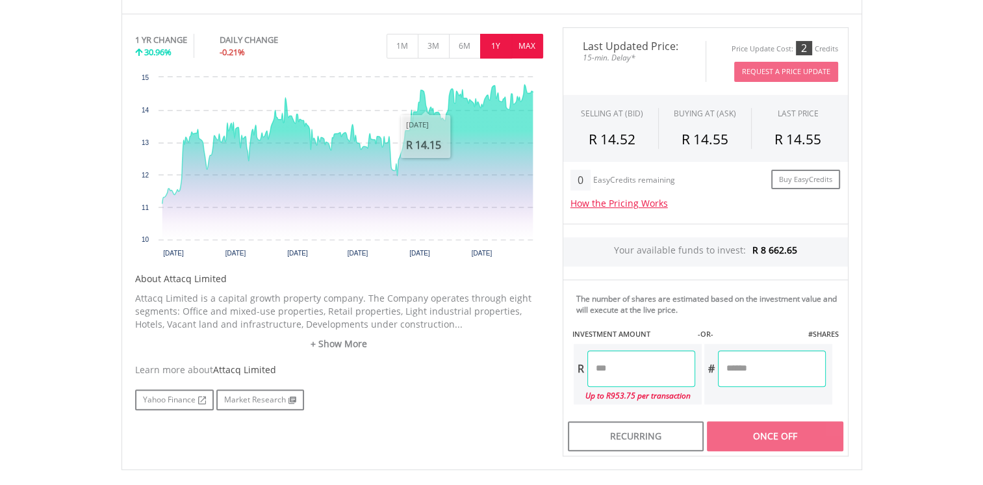
click at [522, 47] on button "MAX" at bounding box center [527, 46] width 32 height 25
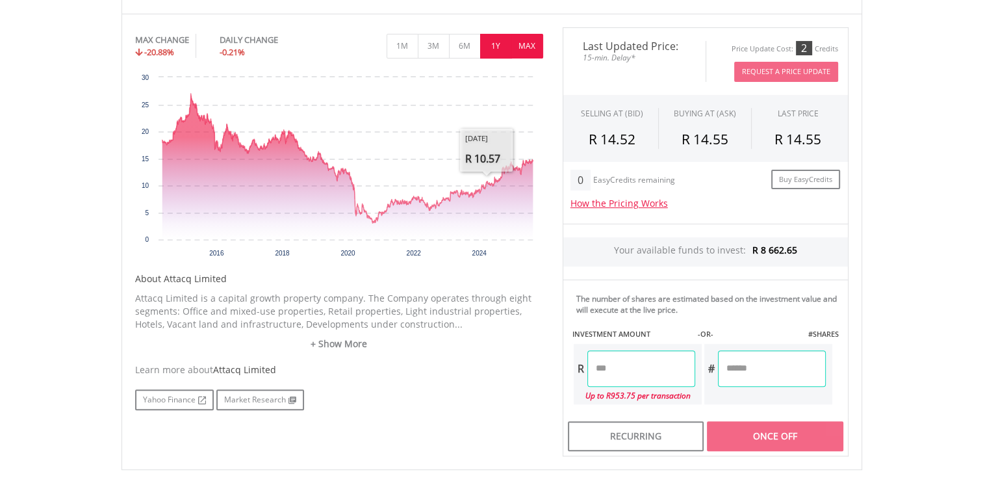
click at [494, 44] on button "1Y" at bounding box center [496, 46] width 32 height 25
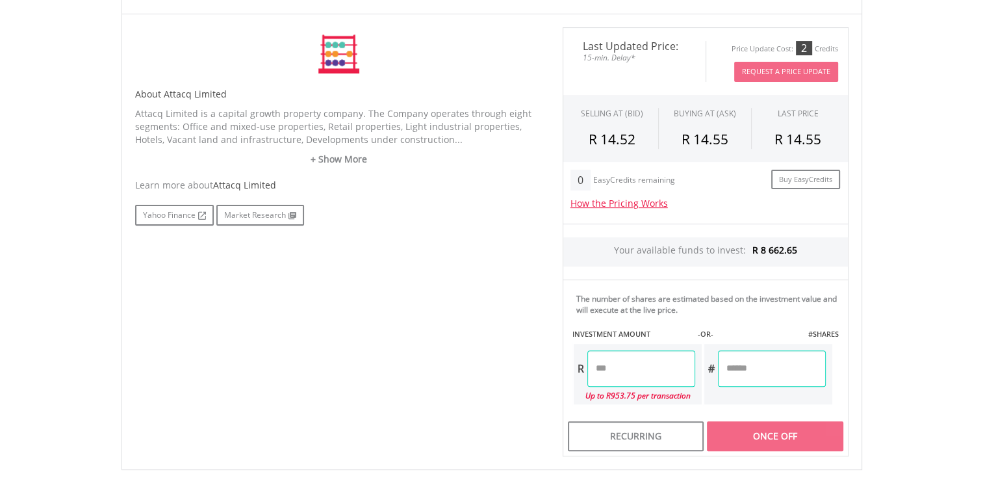
click at [0, 0] on button "1Y" at bounding box center [0, 0] width 0 height 0
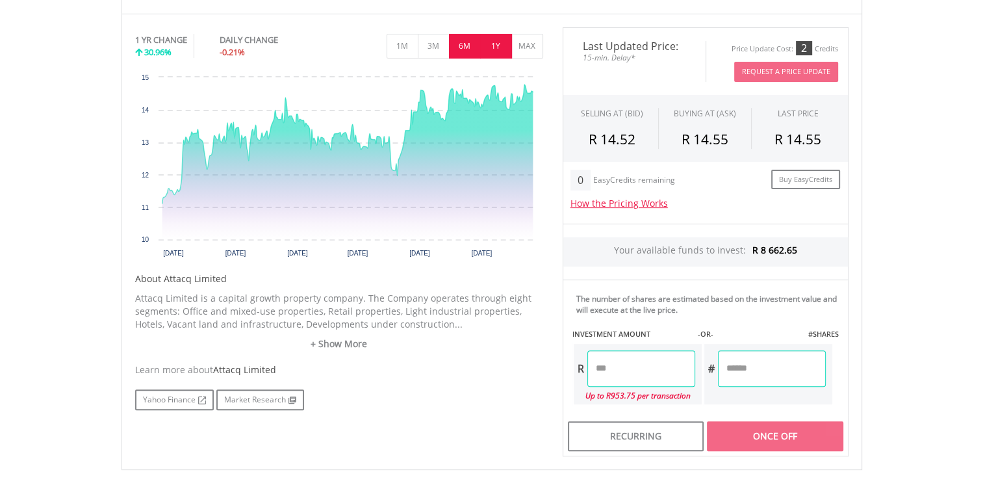
click at [467, 44] on button "6M" at bounding box center [465, 46] width 32 height 25
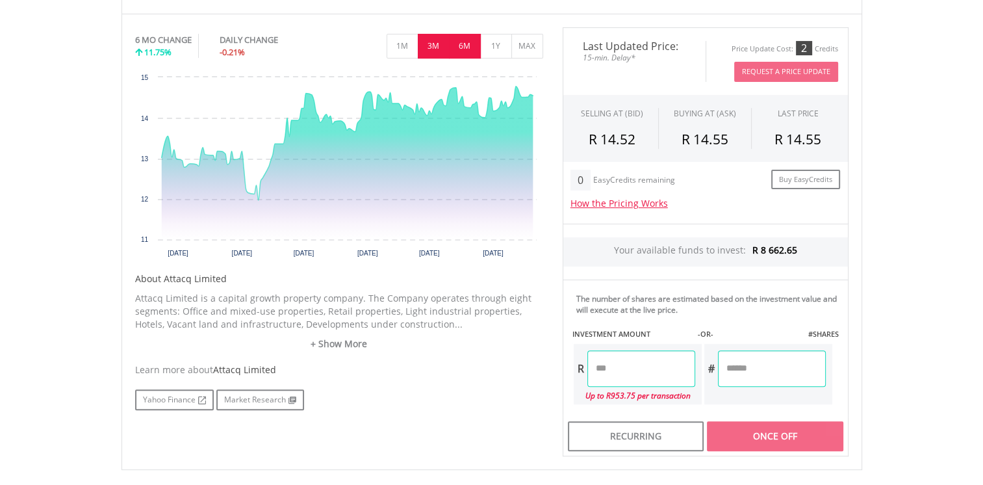
click at [437, 46] on button "3M" at bounding box center [434, 46] width 32 height 25
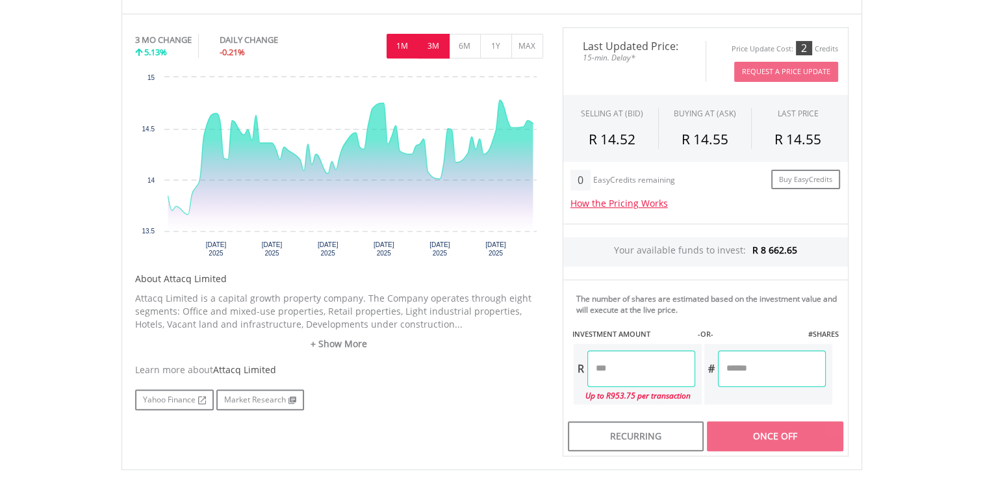
click at [400, 43] on button "1M" at bounding box center [403, 46] width 32 height 25
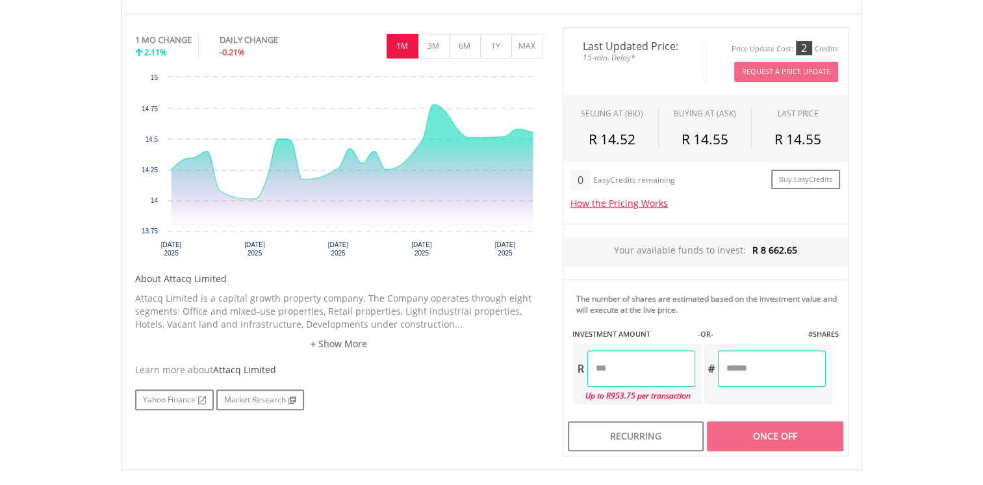
click at [637, 372] on input "number" at bounding box center [641, 368] width 108 height 36
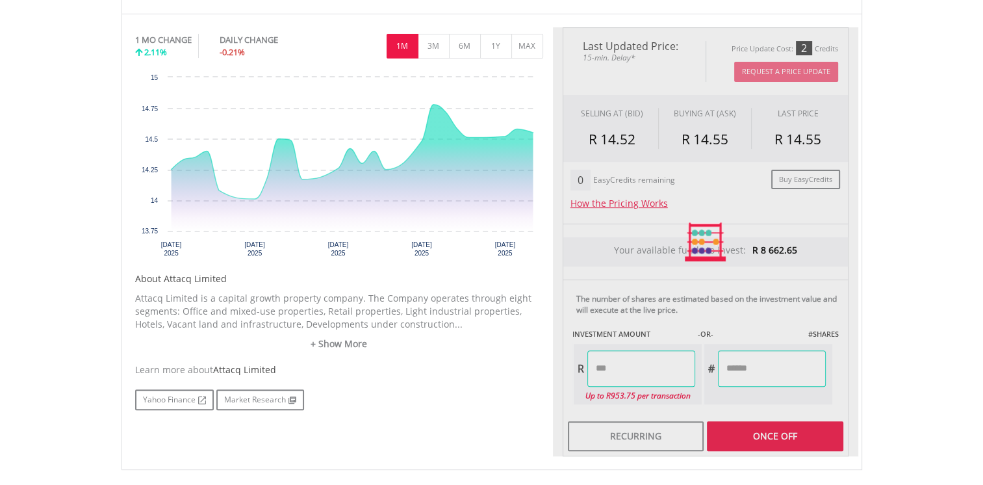
type input "******"
type input "*******"
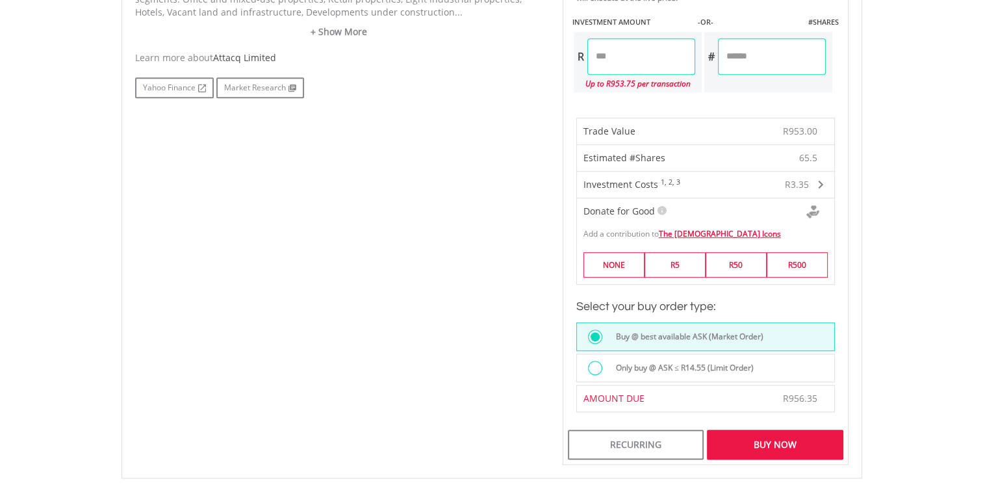
scroll to position [715, 0]
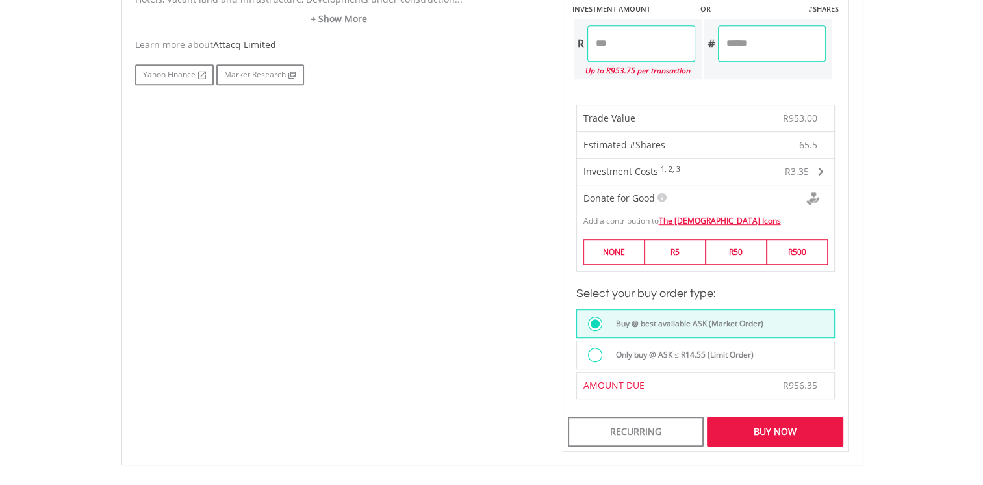
click at [743, 424] on div "Buy Now" at bounding box center [775, 431] width 136 height 30
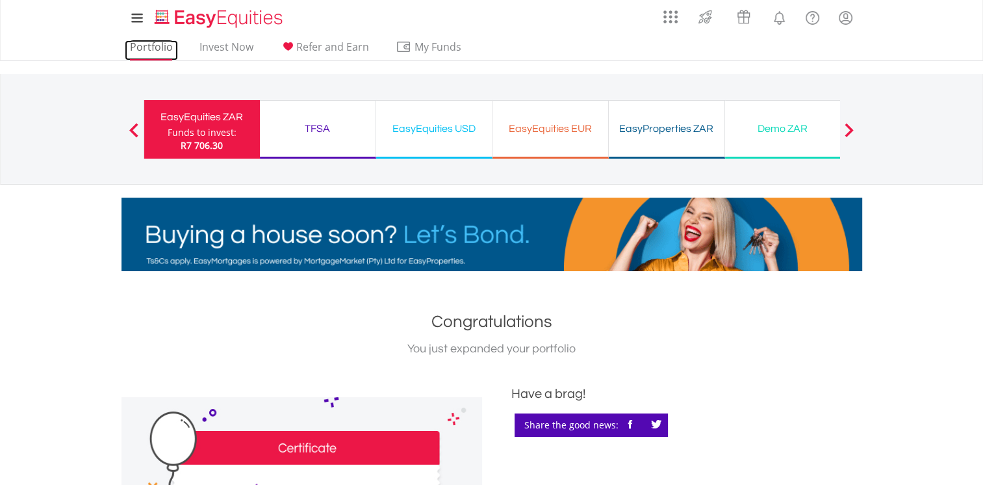
click at [153, 47] on link "Portfolio" at bounding box center [151, 50] width 53 height 20
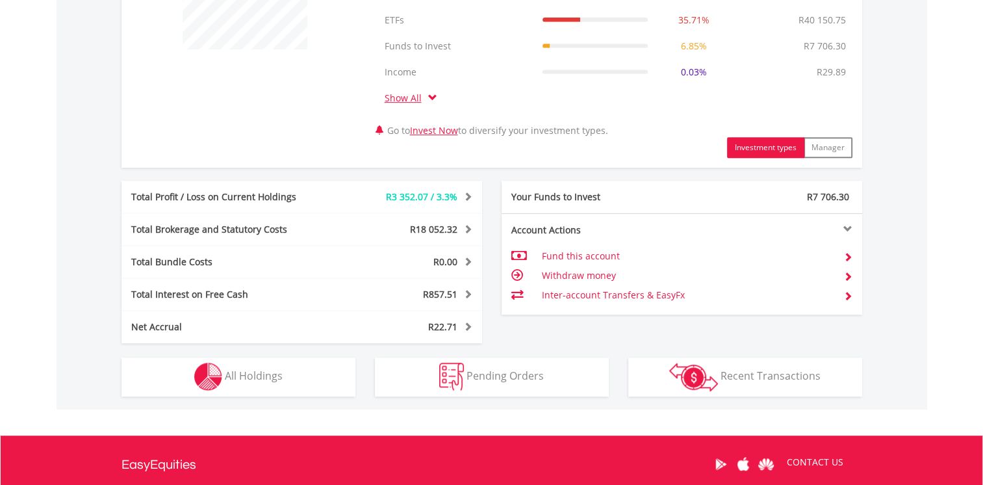
scroll to position [717, 0]
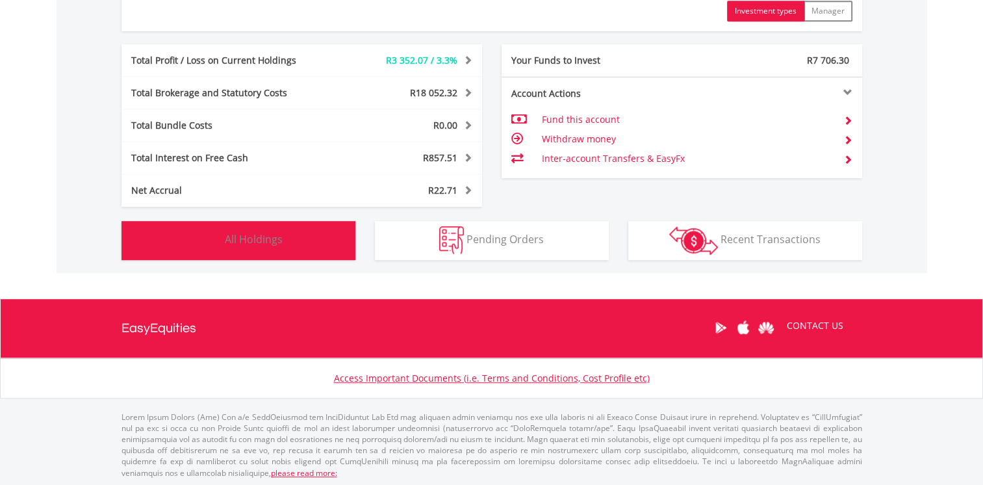
click at [307, 235] on button "Holdings All Holdings" at bounding box center [239, 240] width 234 height 39
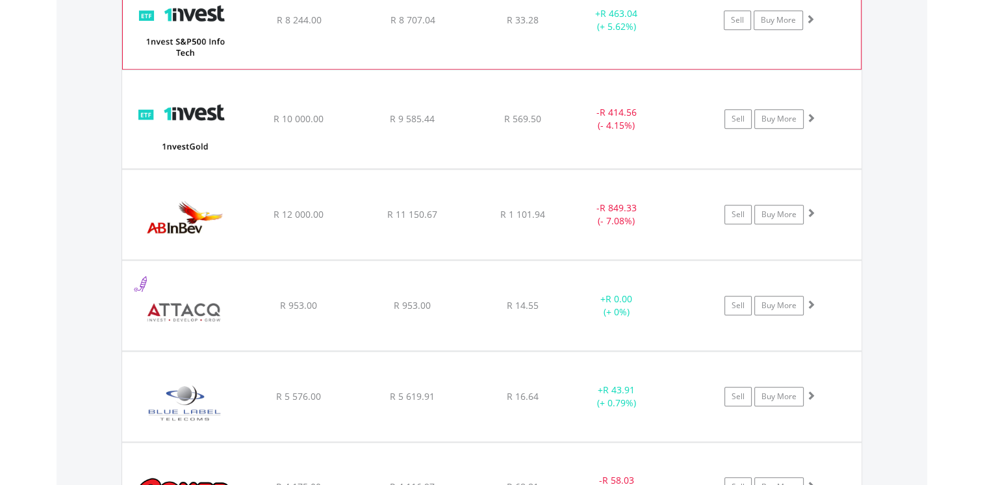
scroll to position [1109, 0]
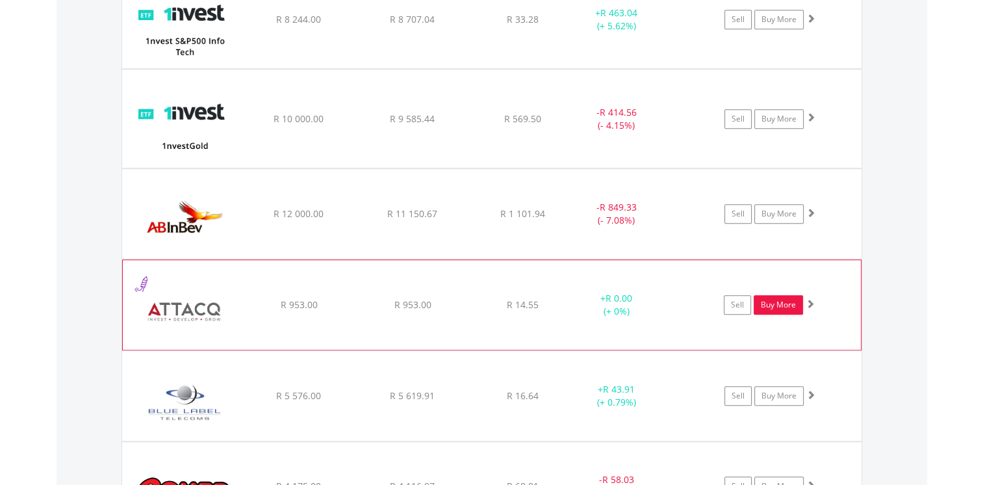
click at [780, 304] on link "Buy More" at bounding box center [778, 304] width 49 height 19
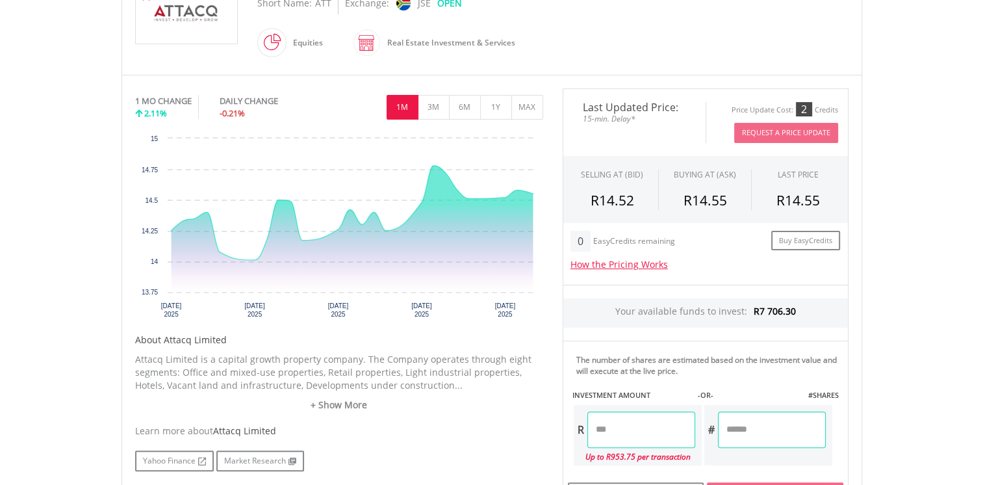
scroll to position [455, 0]
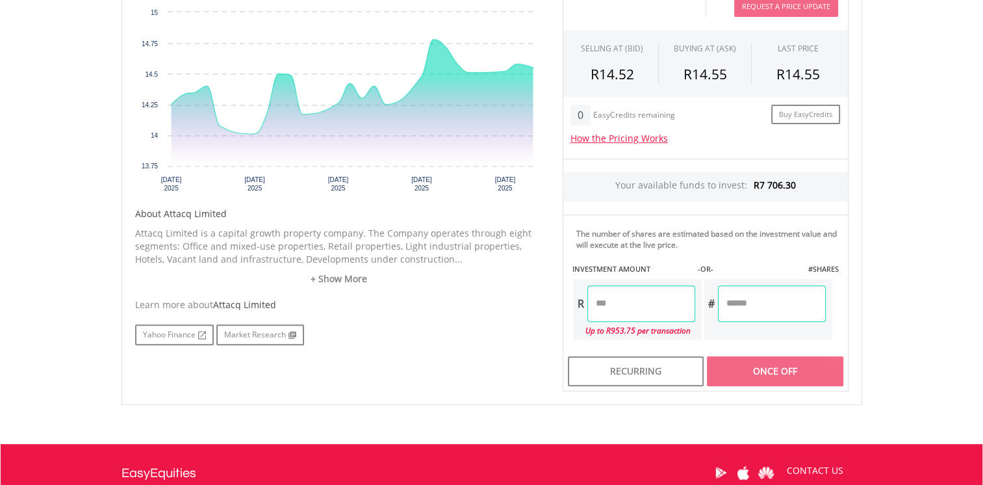
click at [623, 313] on input "number" at bounding box center [641, 303] width 108 height 36
type input "******"
type input "*******"
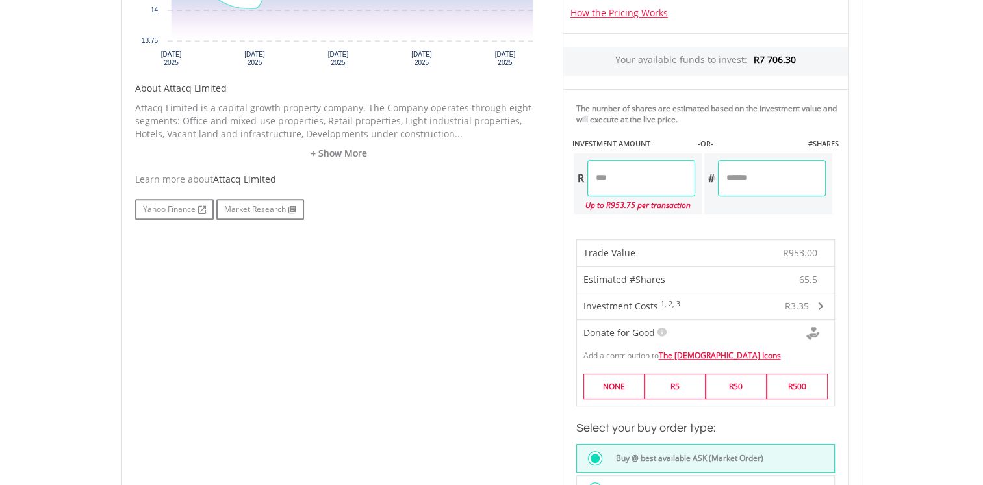
scroll to position [715, 0]
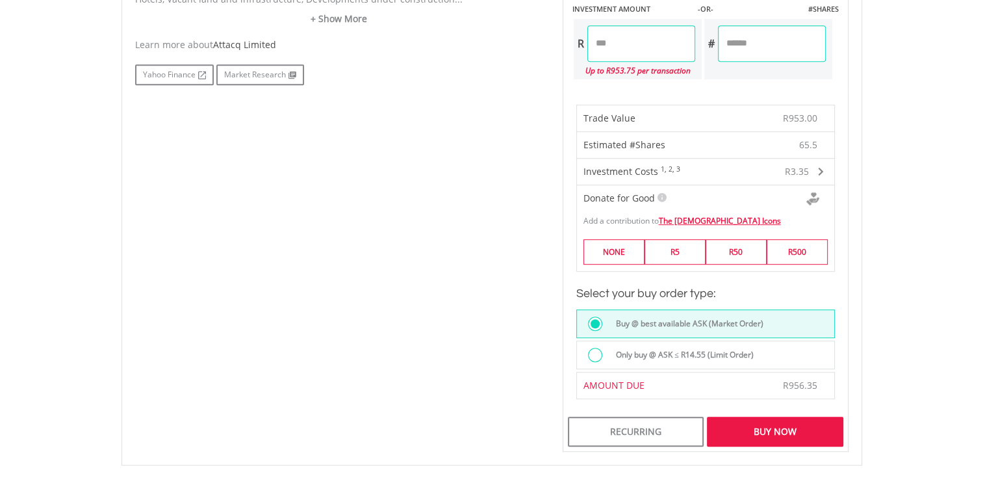
click at [770, 427] on div "Buy Now" at bounding box center [775, 431] width 136 height 30
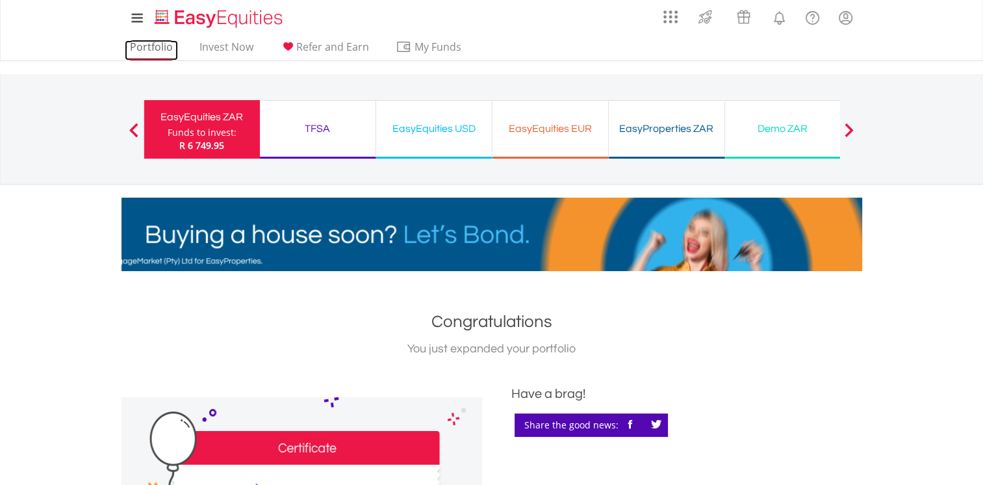
click at [164, 49] on link "Portfolio" at bounding box center [151, 50] width 53 height 20
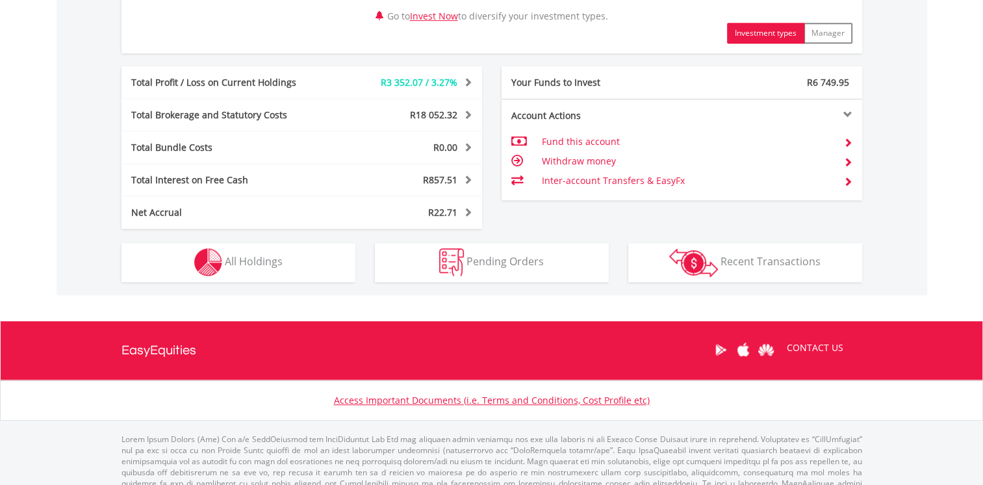
scroll to position [715, 0]
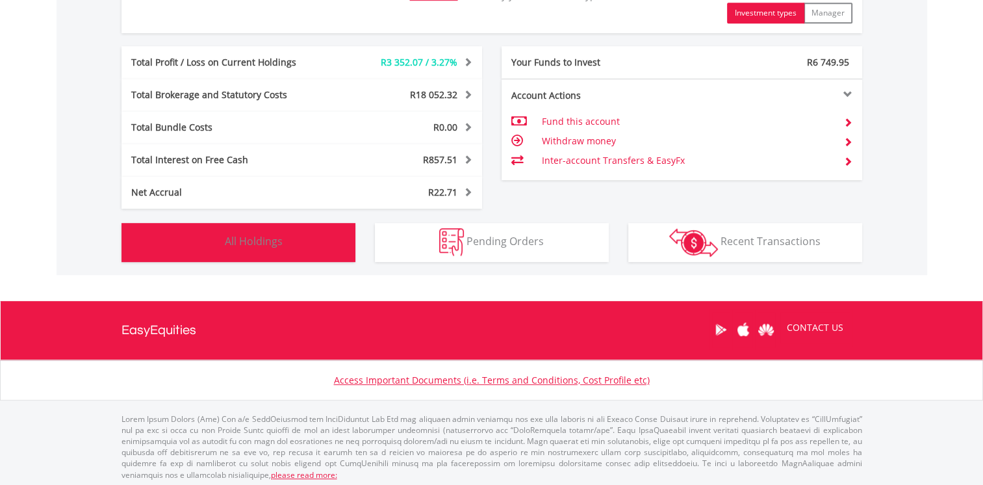
click at [270, 250] on button "Holdings All Holdings" at bounding box center [239, 242] width 234 height 39
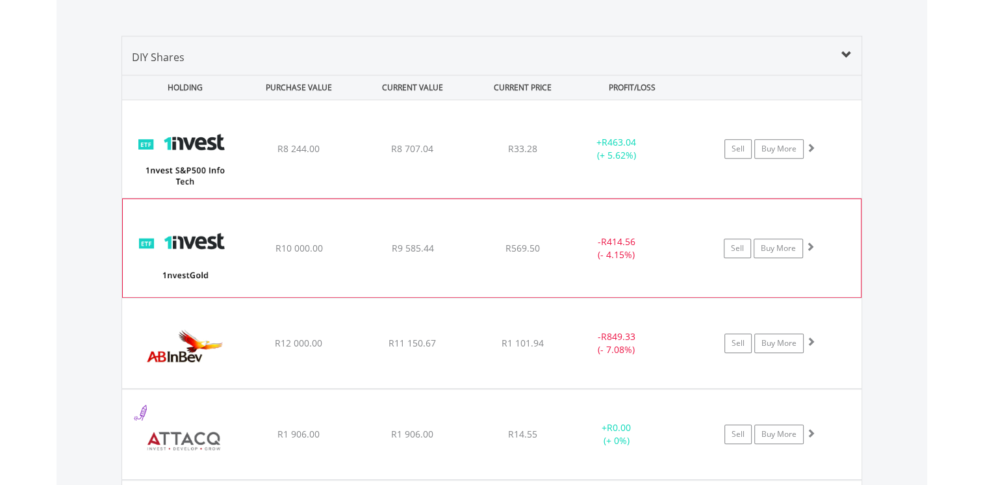
scroll to position [1014, 0]
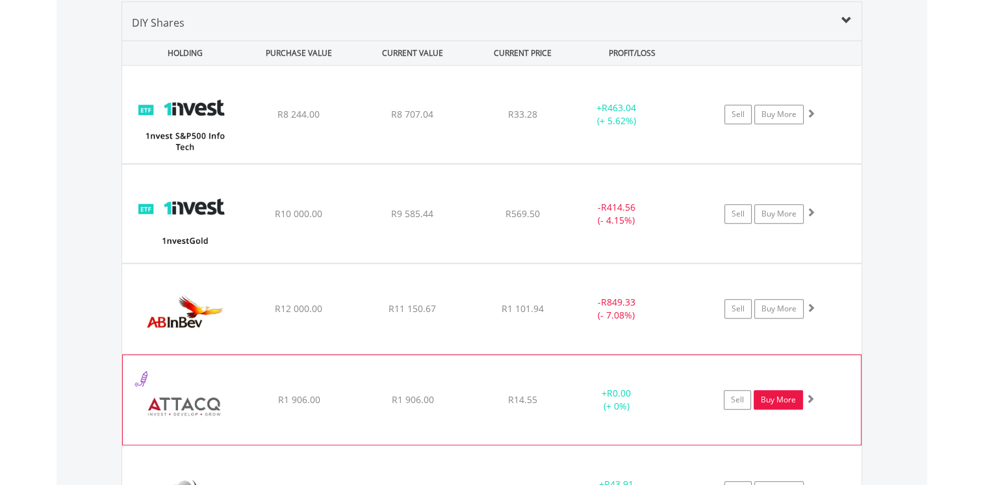
click at [766, 397] on link "Buy More" at bounding box center [778, 399] width 49 height 19
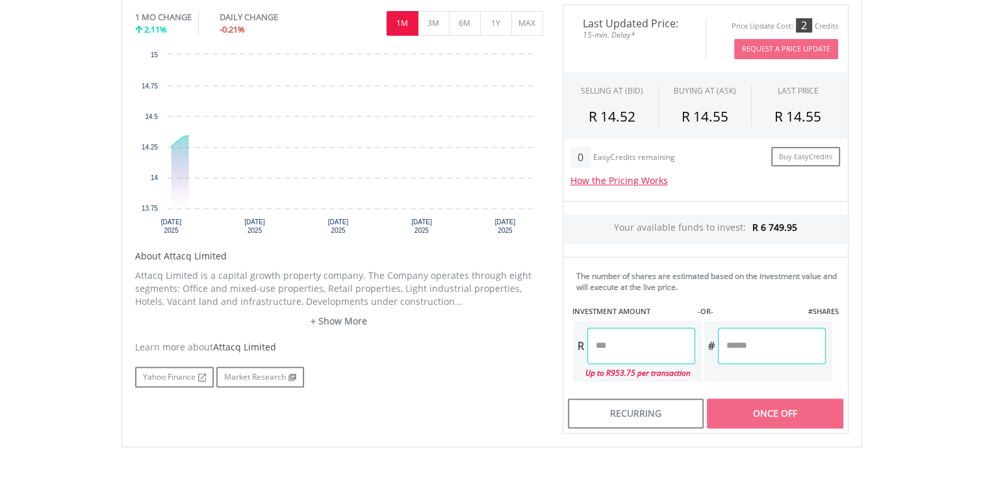
scroll to position [455, 0]
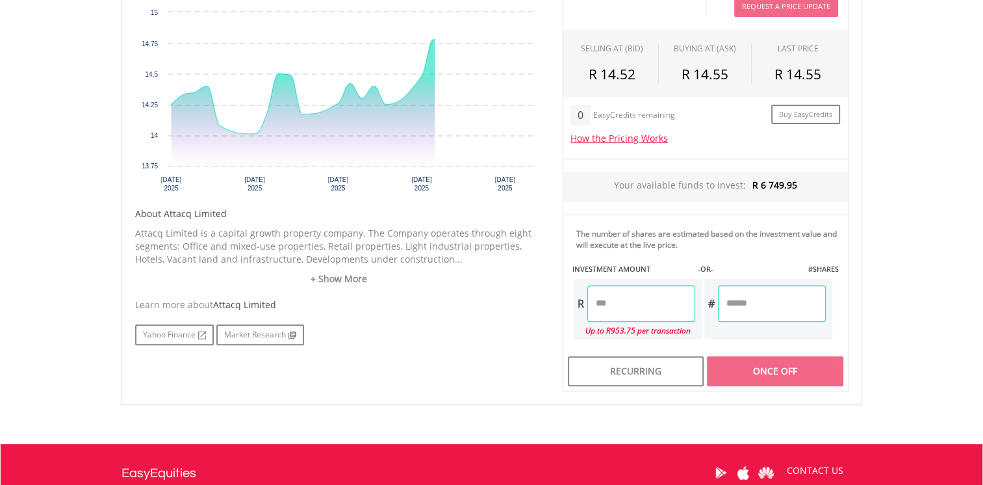
click at [631, 300] on input "number" at bounding box center [641, 303] width 108 height 36
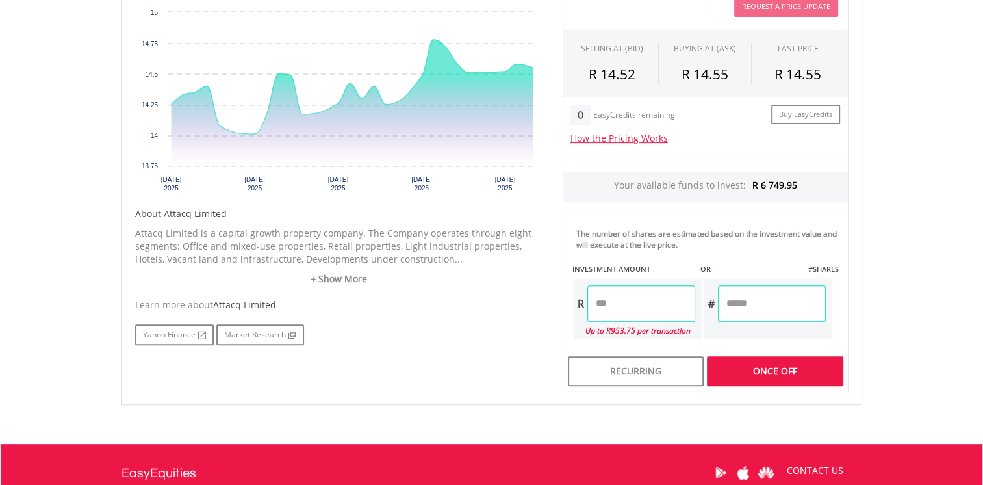
type input "******"
type input "*******"
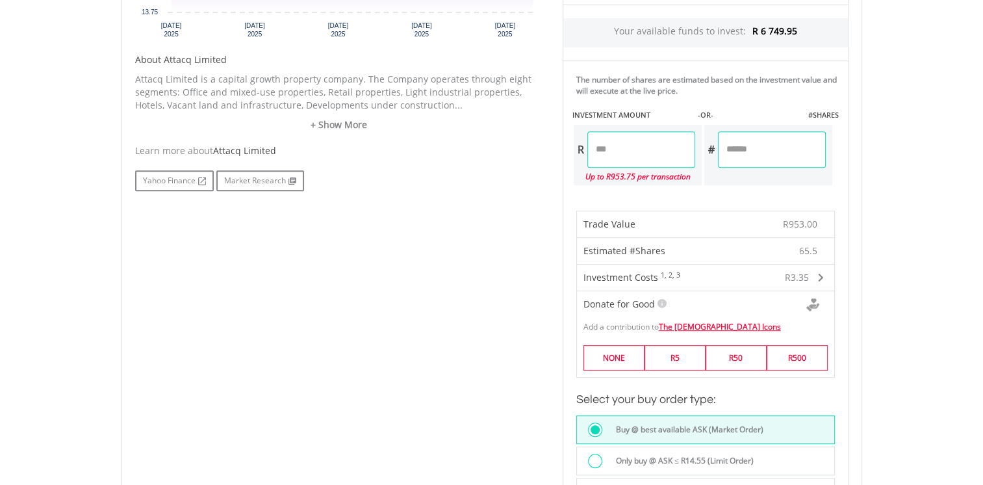
scroll to position [715, 0]
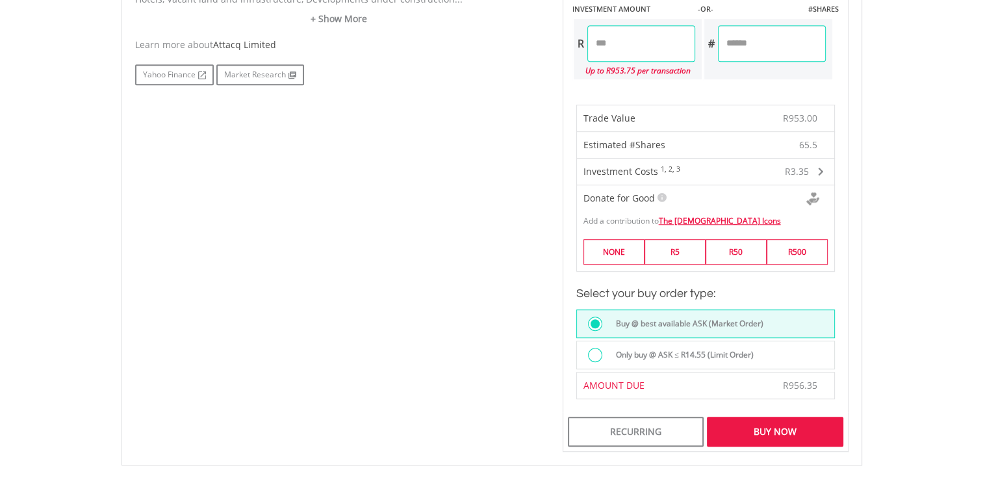
click at [767, 426] on div "Buy Now" at bounding box center [775, 431] width 136 height 30
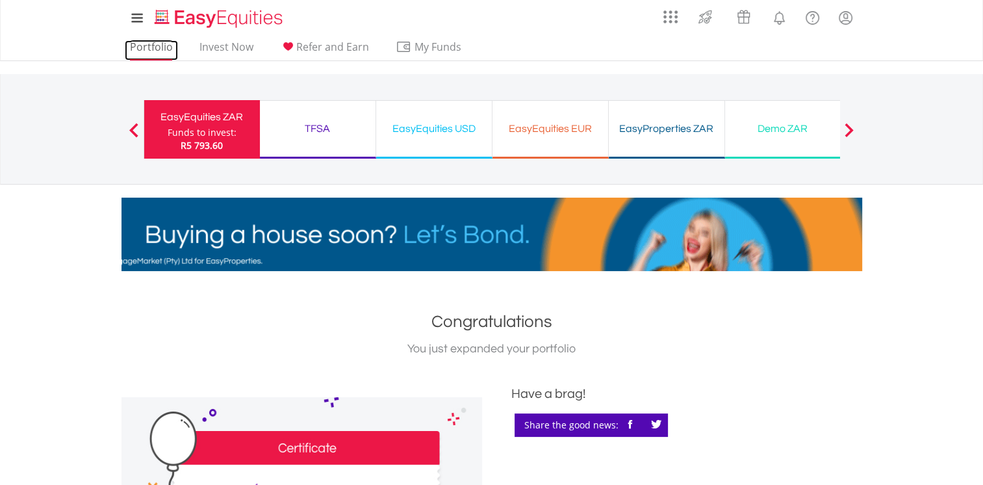
click at [147, 44] on link "Portfolio" at bounding box center [151, 50] width 53 height 20
